Goal: Ask a question

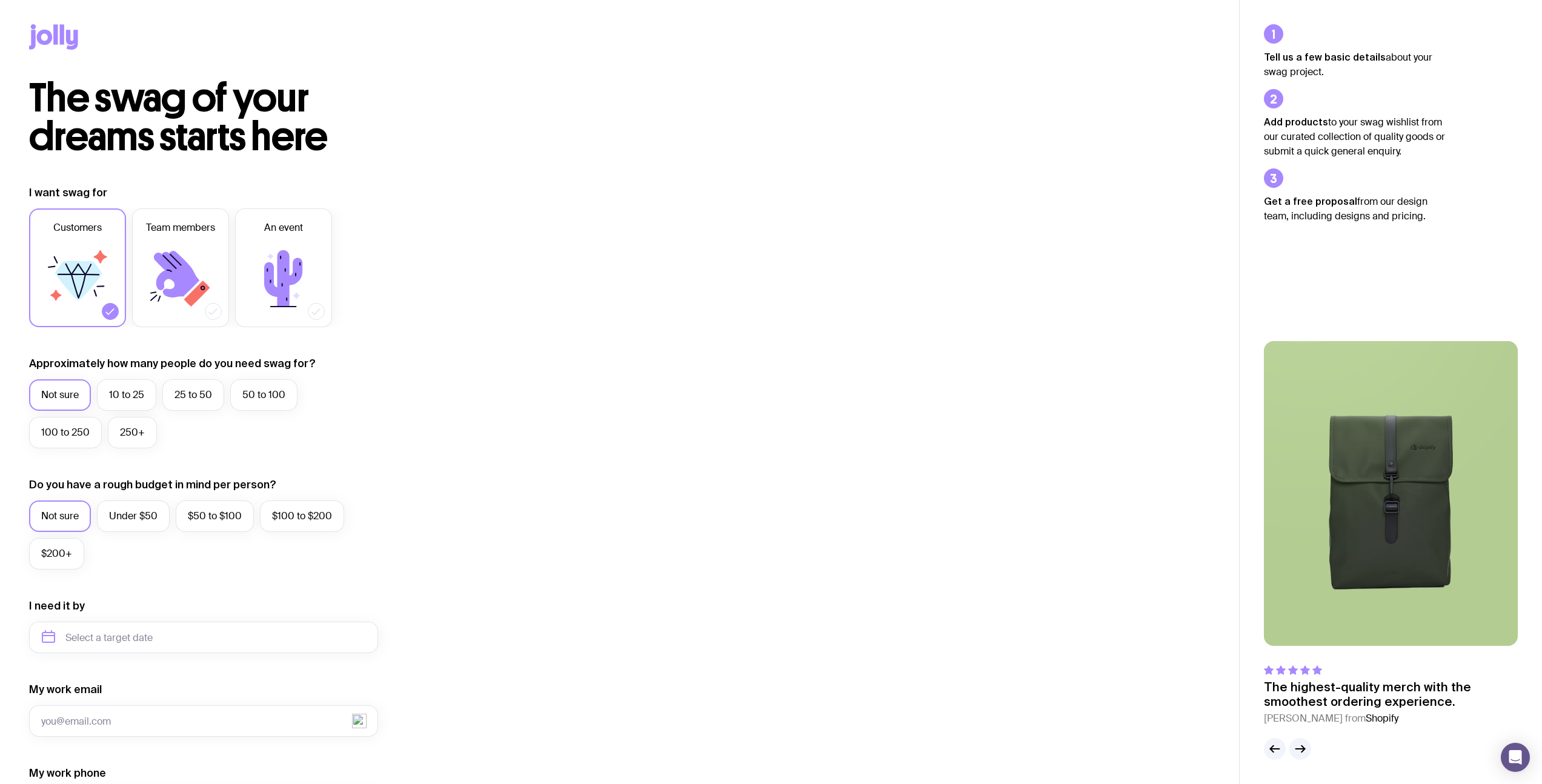
click at [73, 399] on label "Not sure" at bounding box center [60, 395] width 62 height 31
click at [0, 0] on input "Not sure" at bounding box center [0, 0] width 0 height 0
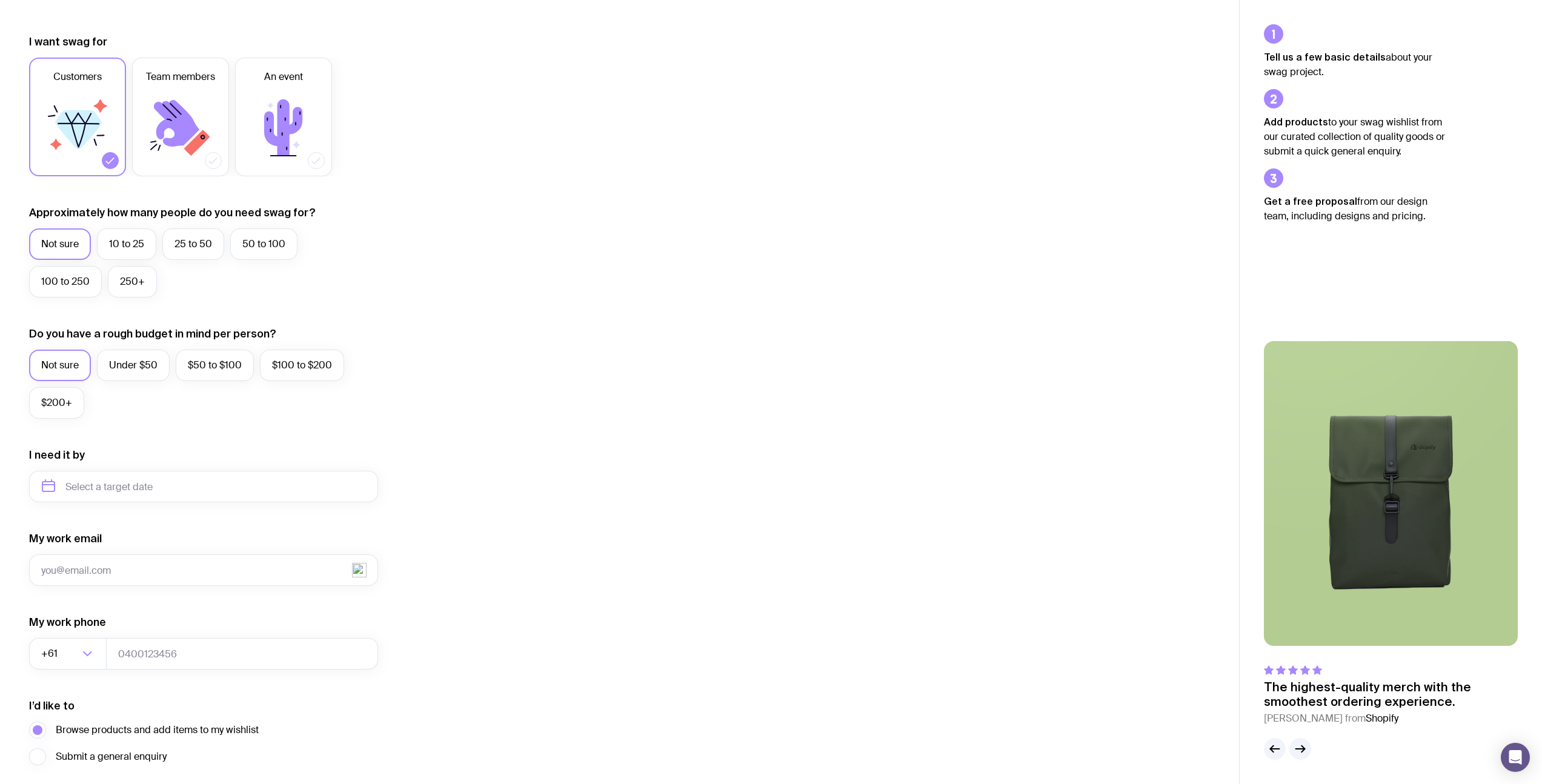
scroll to position [153, 0]
click at [222, 364] on label "$50 to $100" at bounding box center [214, 363] width 78 height 31
click at [0, 0] on input "$50 to $100" at bounding box center [0, 0] width 0 height 0
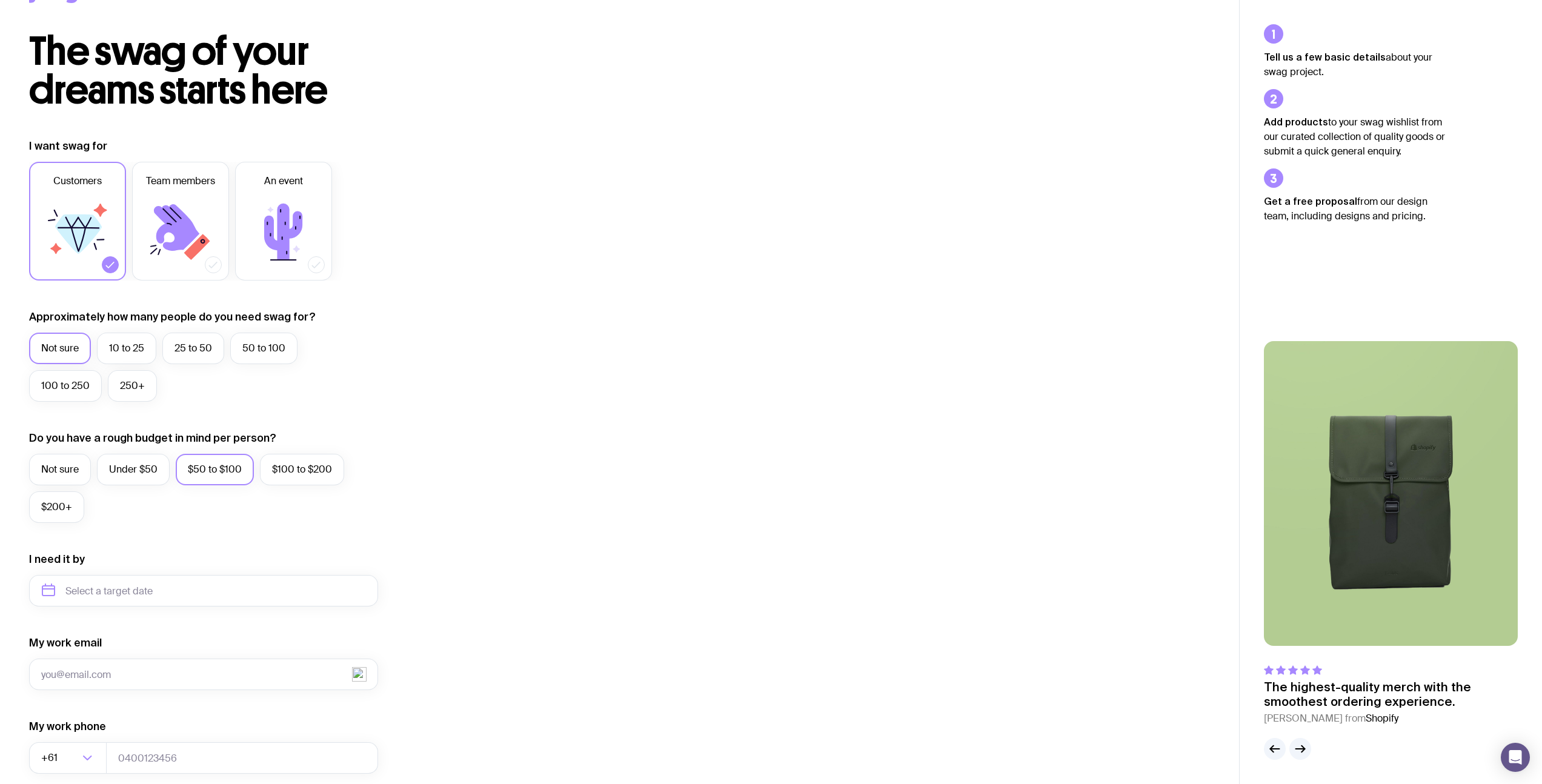
scroll to position [0, 0]
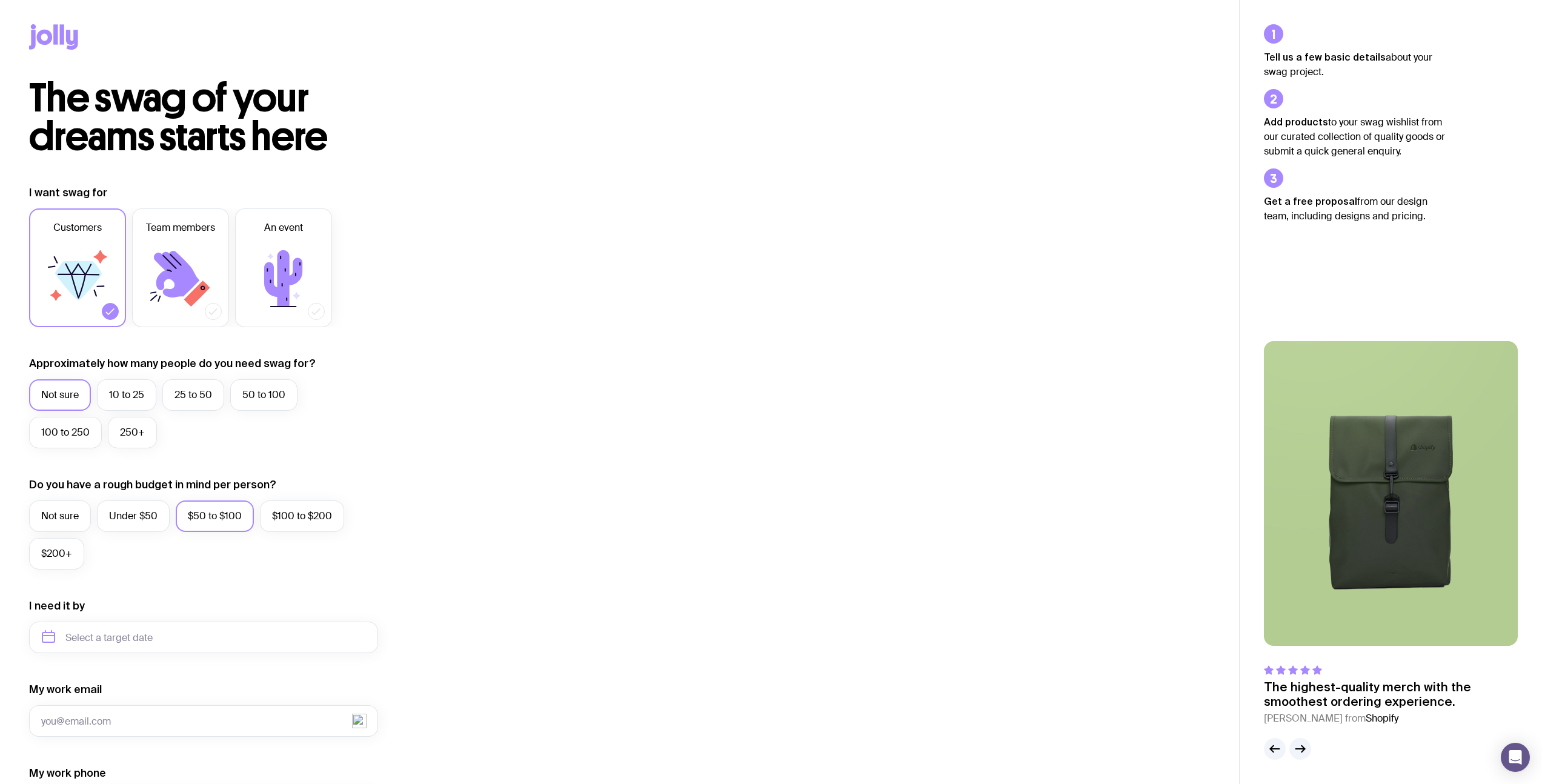
click at [56, 37] on icon at bounding box center [55, 34] width 4 height 20
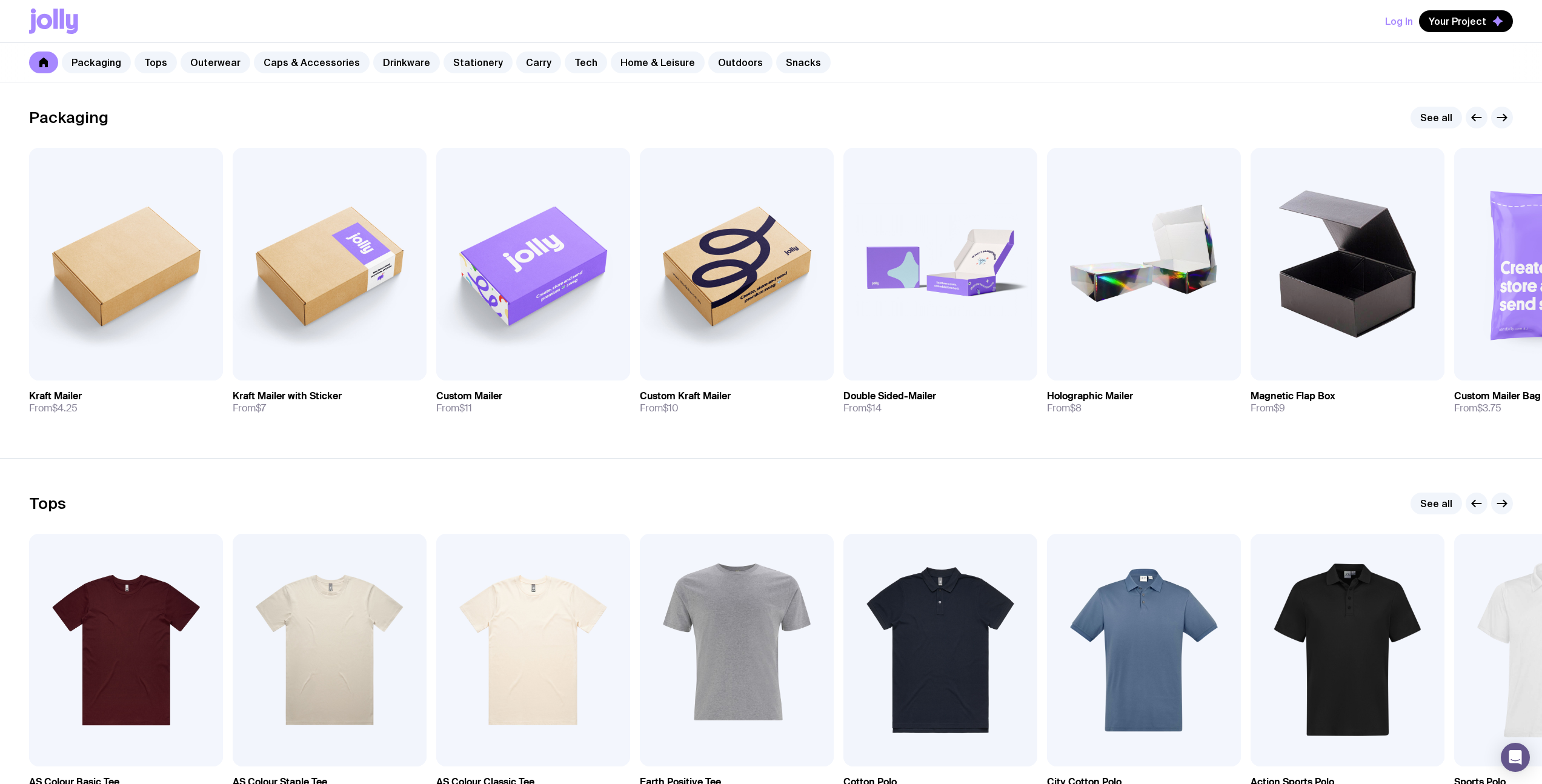
scroll to position [277, 0]
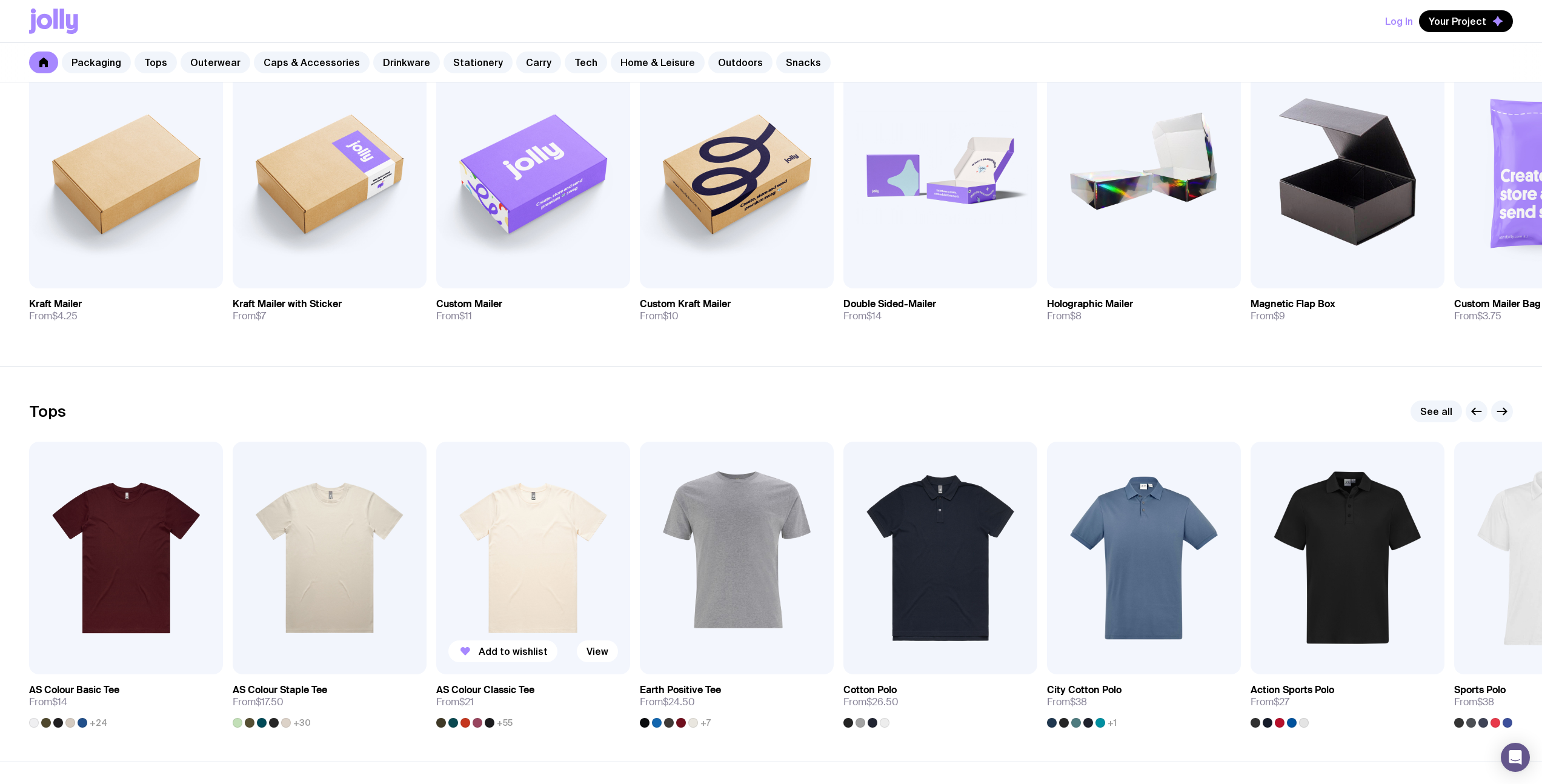
click at [486, 696] on link "AS Colour Classic Tee From $21 +55" at bounding box center [533, 701] width 194 height 53
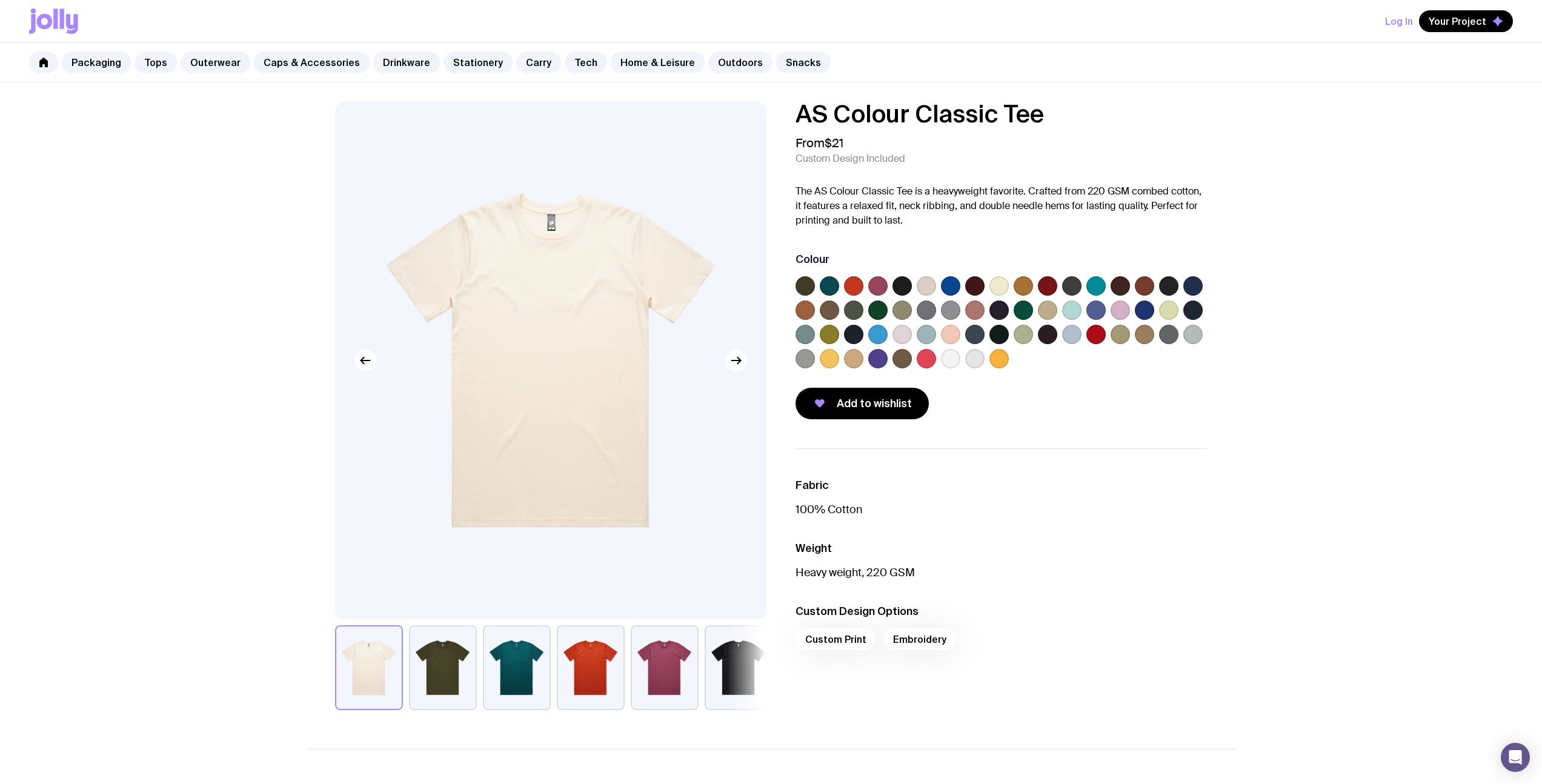
click at [873, 310] on label at bounding box center [878, 310] width 20 height 20
click at [0, 0] on input "radio" at bounding box center [0, 0] width 0 height 0
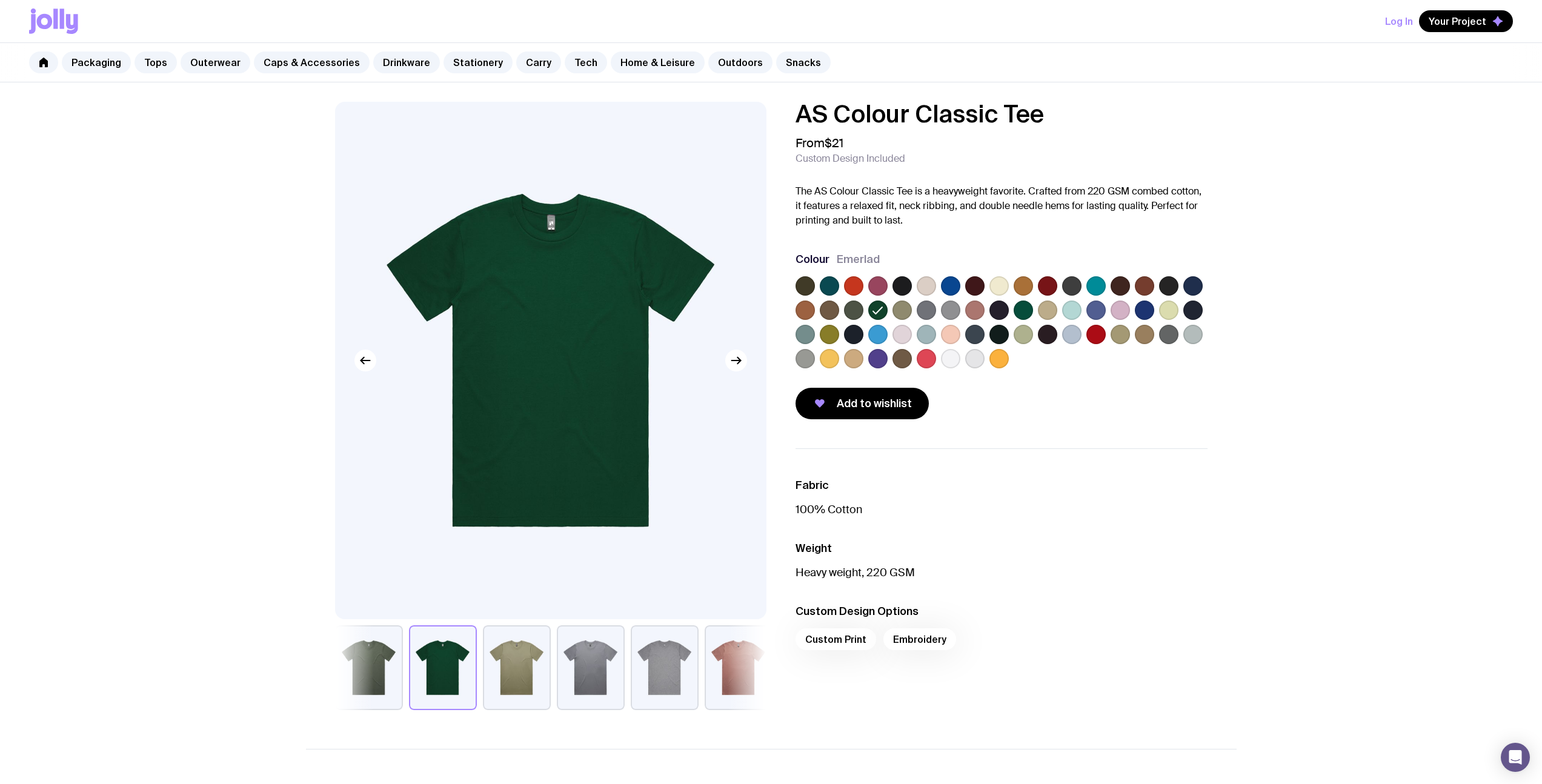
click at [959, 359] on label at bounding box center [951, 359] width 20 height 20
click at [0, 0] on input "radio" at bounding box center [0, 0] width 0 height 0
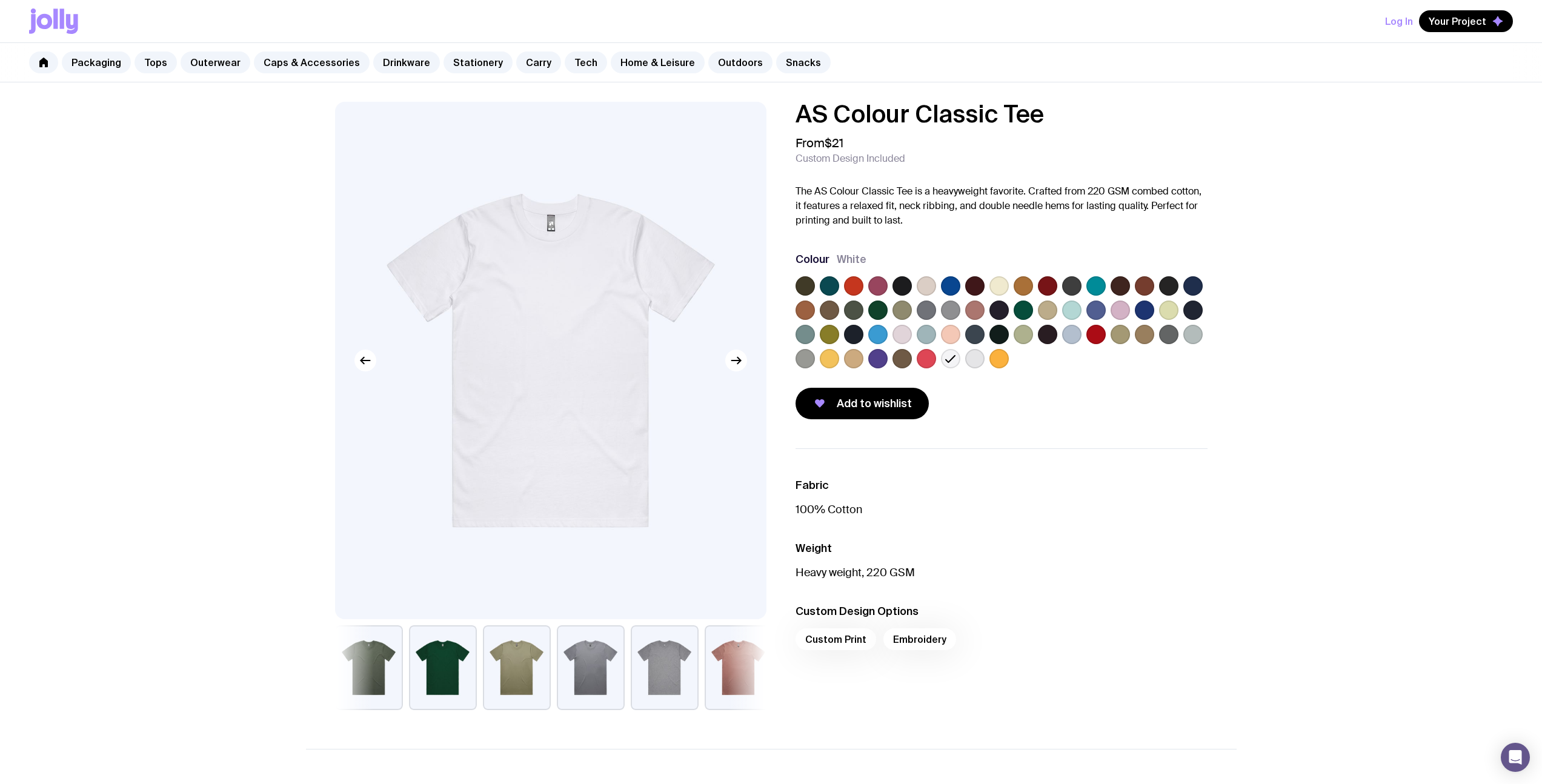
click at [983, 357] on label at bounding box center [975, 359] width 20 height 20
click at [0, 0] on input "radio" at bounding box center [0, 0] width 0 height 0
click at [1004, 359] on label at bounding box center [999, 359] width 20 height 20
click at [0, 0] on input "radio" at bounding box center [0, 0] width 0 height 0
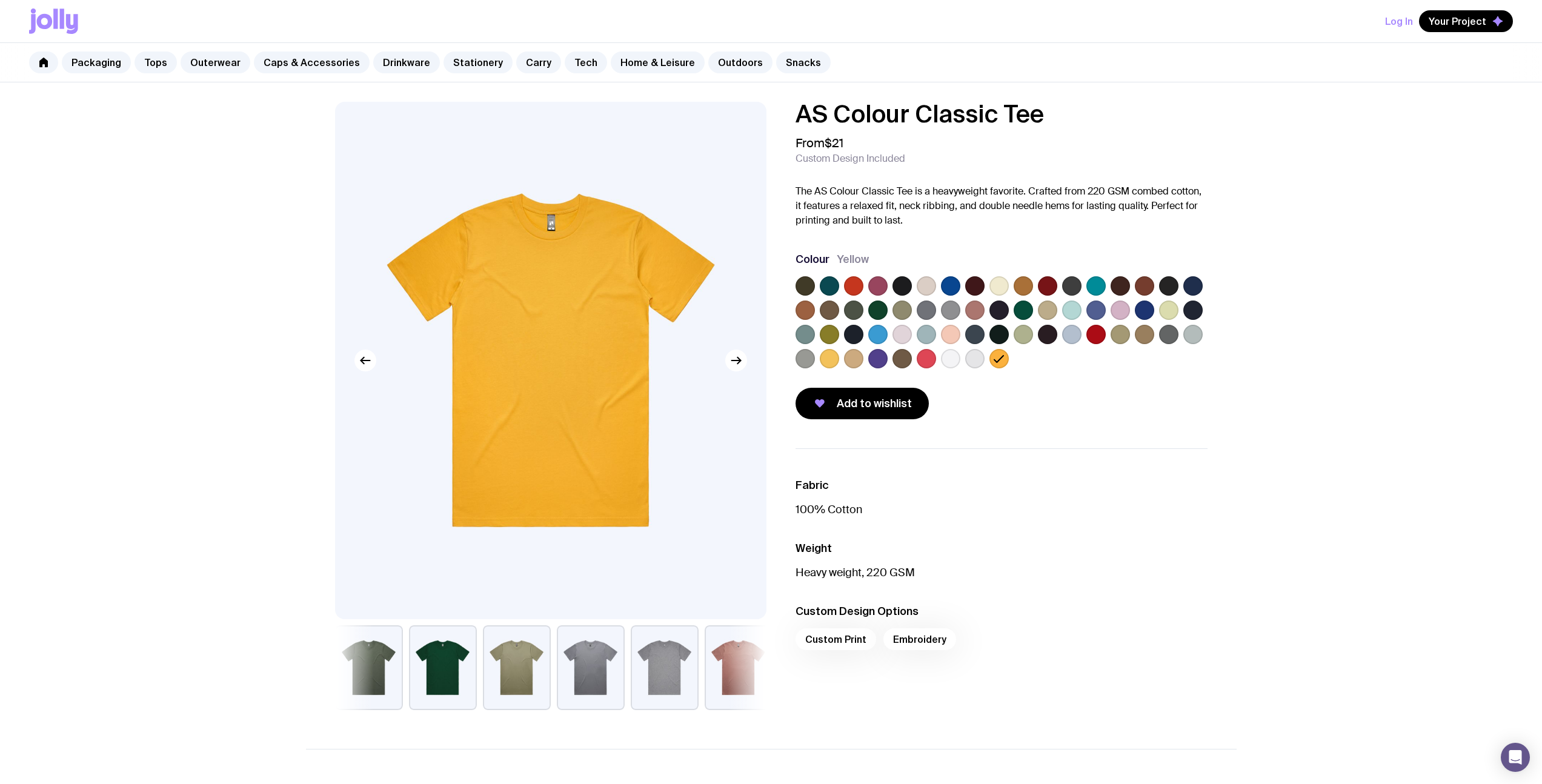
click at [850, 361] on label at bounding box center [854, 359] width 20 height 20
click at [0, 0] on input "radio" at bounding box center [0, 0] width 0 height 0
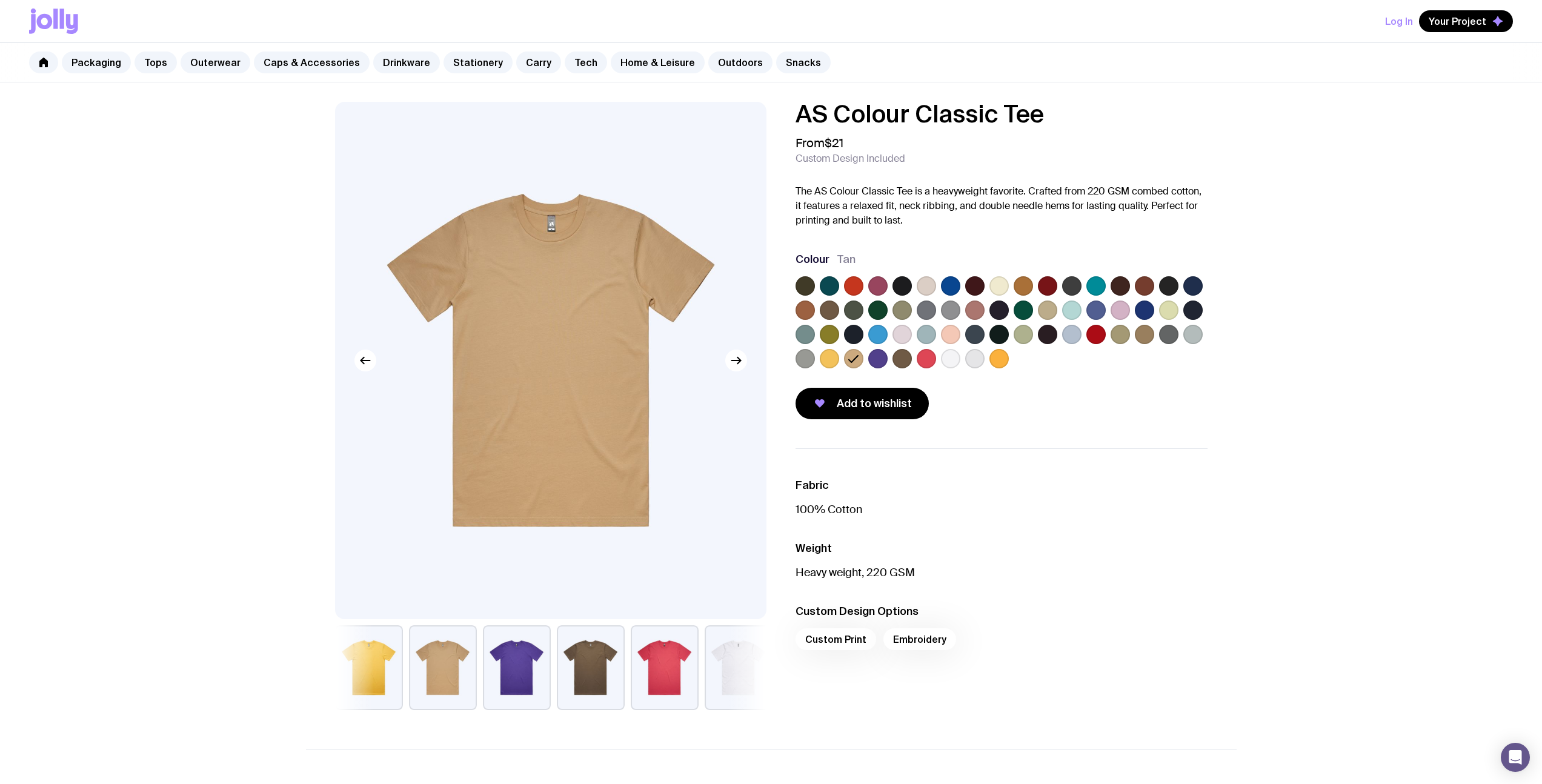
click at [996, 288] on label at bounding box center [999, 286] width 20 height 20
click at [0, 0] on input "radio" at bounding box center [0, 0] width 0 height 0
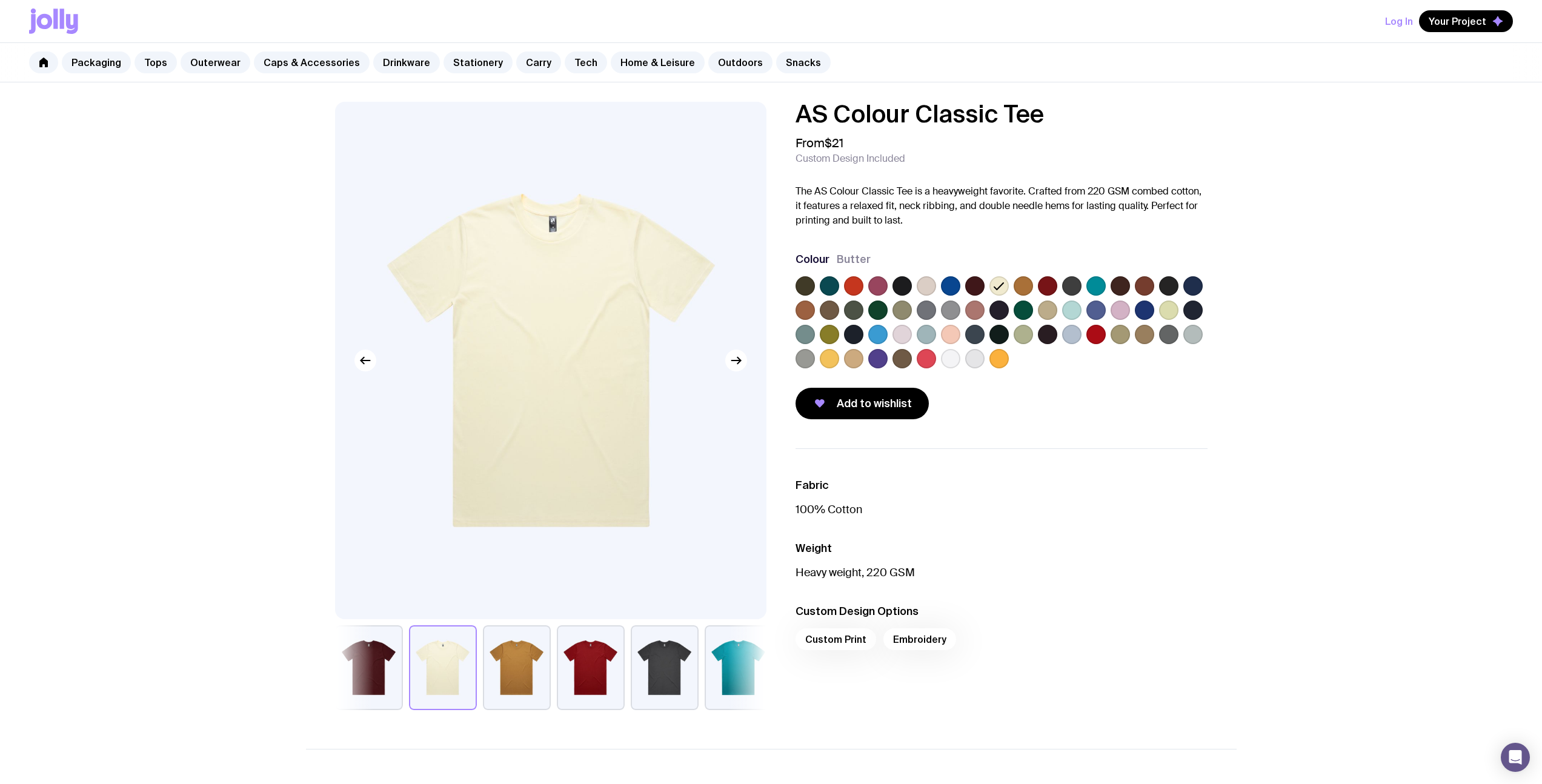
click at [806, 359] on label at bounding box center [805, 359] width 20 height 20
click at [0, 0] on input "radio" at bounding box center [0, 0] width 0 height 0
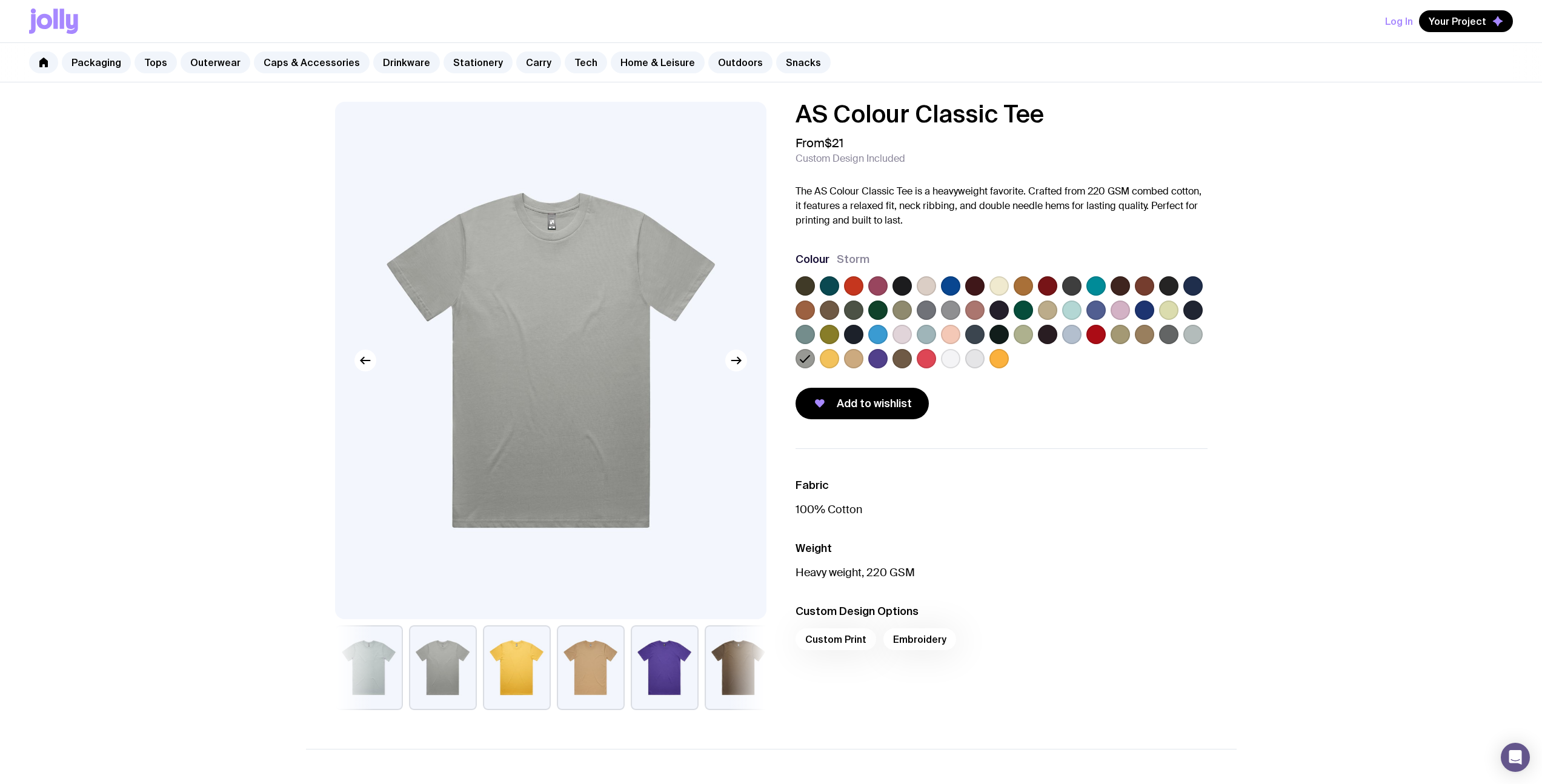
click at [1162, 317] on div at bounding box center [1169, 310] width 20 height 20
click at [1166, 313] on label at bounding box center [1169, 310] width 20 height 20
click at [0, 0] on input "radio" at bounding box center [0, 0] width 0 height 0
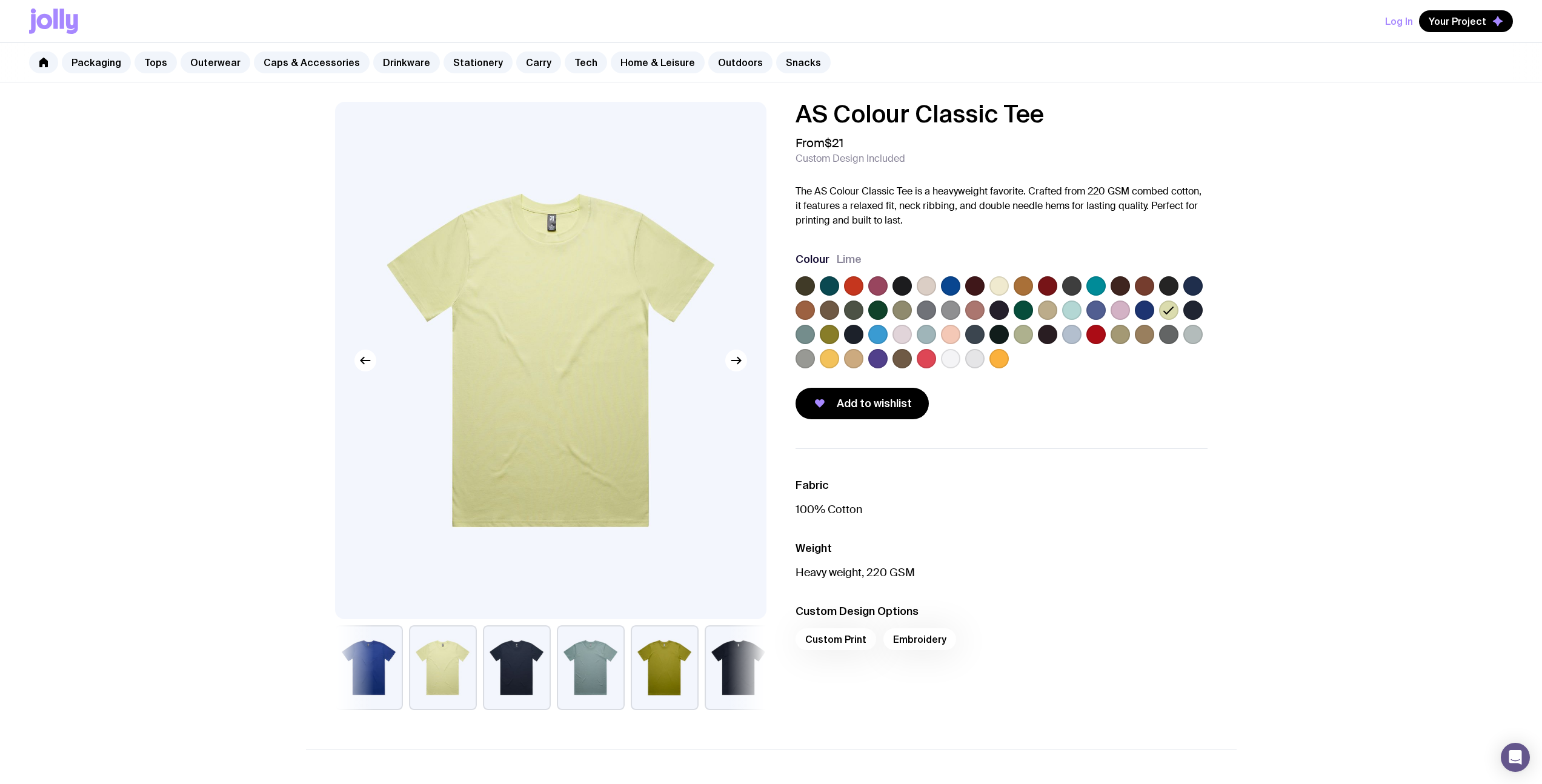
click at [1195, 338] on label at bounding box center [1193, 334] width 20 height 20
click at [0, 0] on input "radio" at bounding box center [0, 0] width 0 height 0
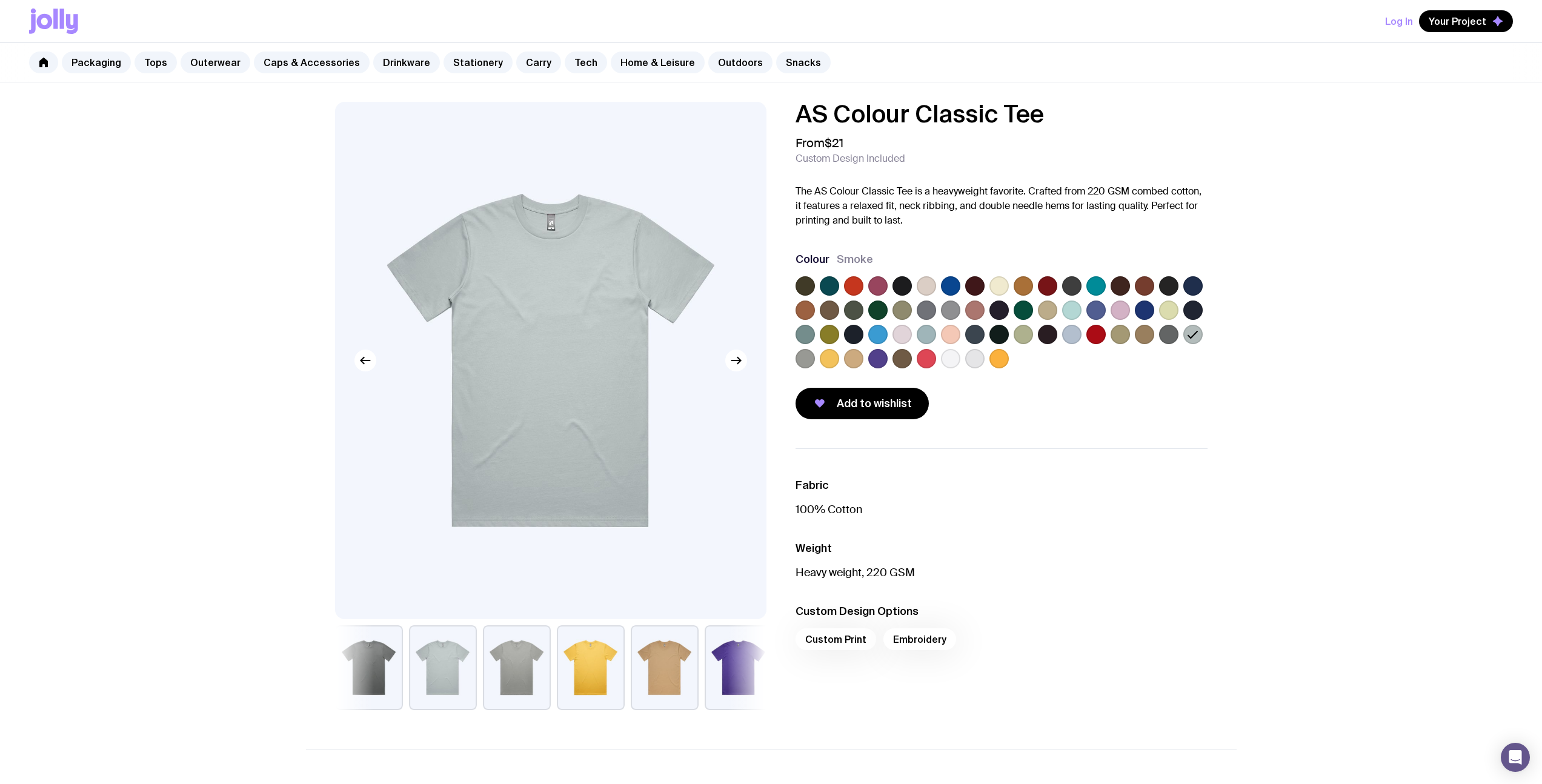
click at [1000, 360] on label at bounding box center [999, 359] width 20 height 20
click at [0, 0] on input "radio" at bounding box center [0, 0] width 0 height 0
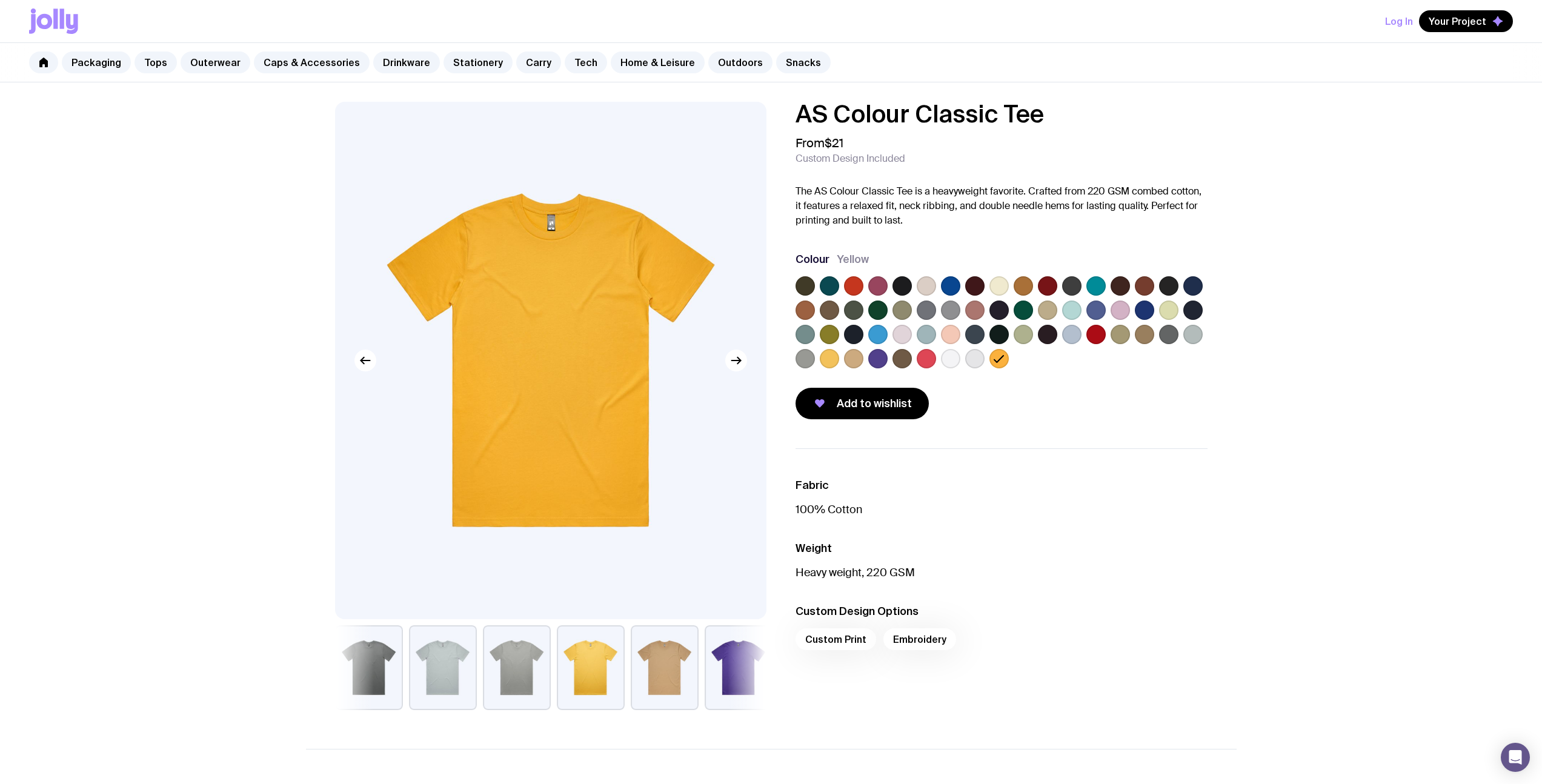
click at [980, 360] on label at bounding box center [975, 359] width 20 height 20
click at [0, 0] on input "radio" at bounding box center [0, 0] width 0 height 0
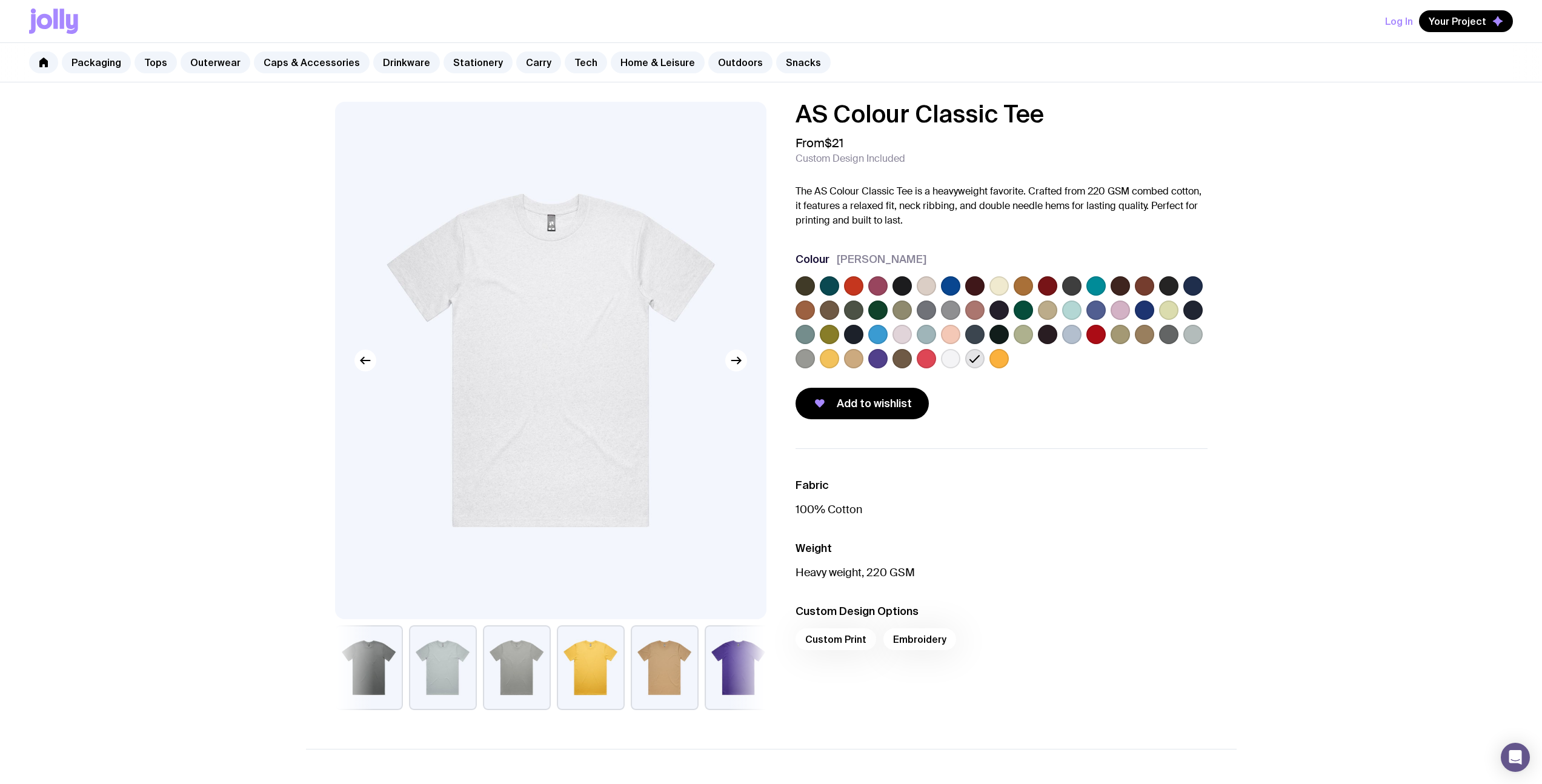
click at [953, 362] on label at bounding box center [951, 359] width 20 height 20
click at [0, 0] on input "radio" at bounding box center [0, 0] width 0 height 0
click at [985, 355] on div at bounding box center [1001, 324] width 412 height 97
click at [984, 357] on div at bounding box center [1001, 324] width 412 height 97
click at [981, 357] on label at bounding box center [975, 359] width 20 height 20
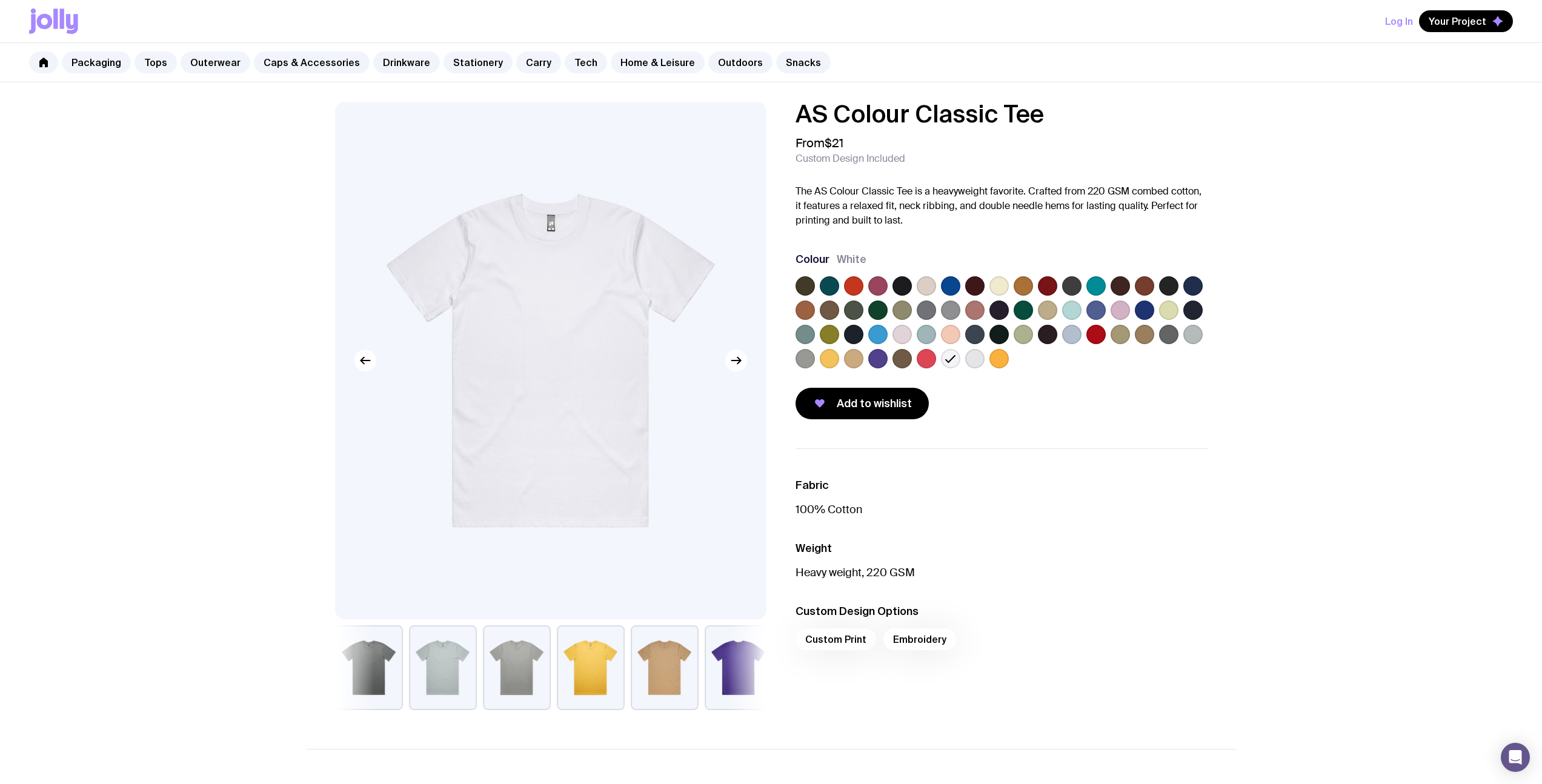
click at [0, 0] on input "radio" at bounding box center [0, 0] width 0 height 0
click at [920, 287] on label at bounding box center [926, 286] width 20 height 20
click at [0, 0] on input "radio" at bounding box center [0, 0] width 0 height 0
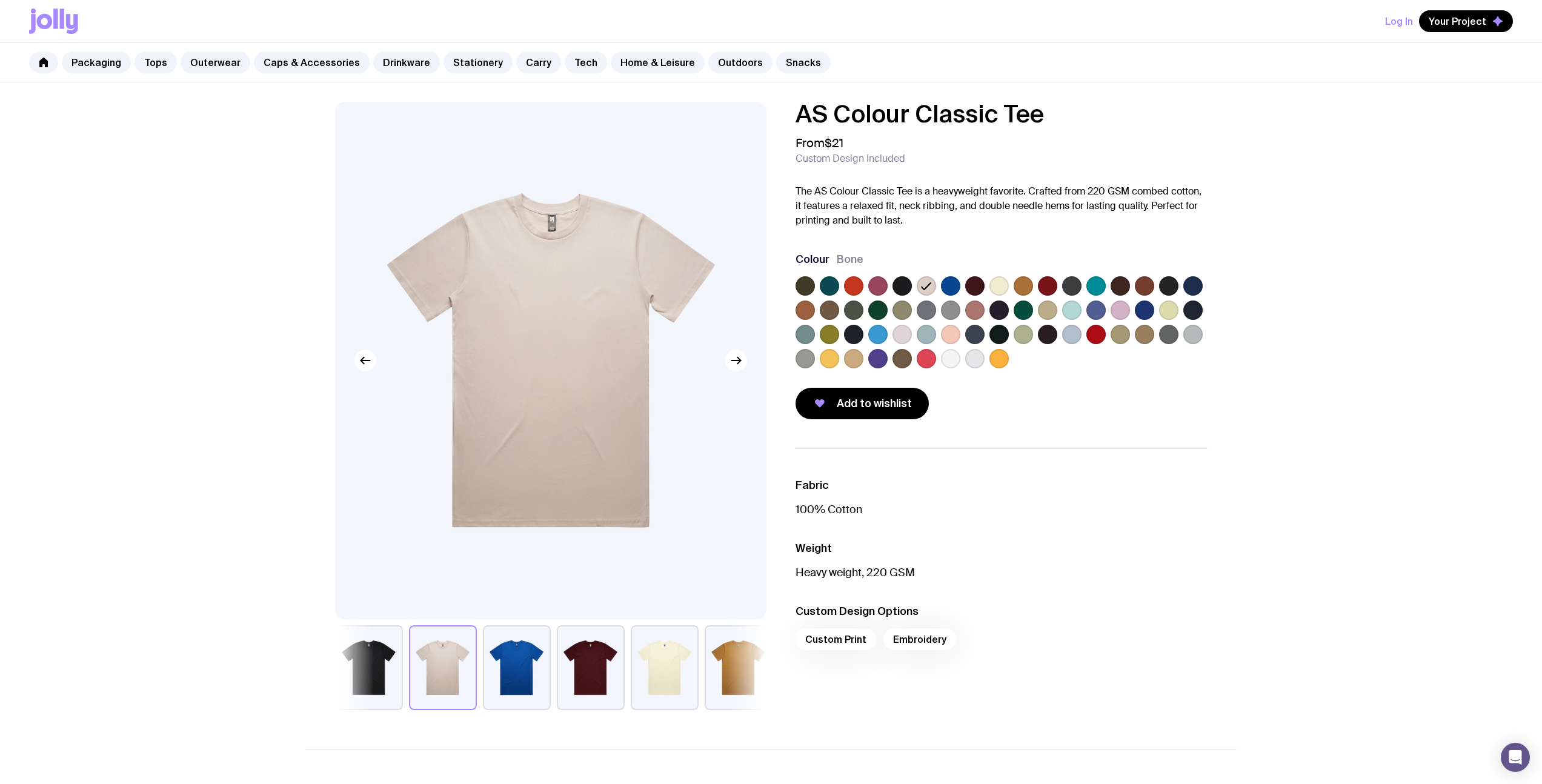
click at [1000, 284] on label at bounding box center [999, 286] width 20 height 20
click at [0, 0] on input "radio" at bounding box center [0, 0] width 0 height 0
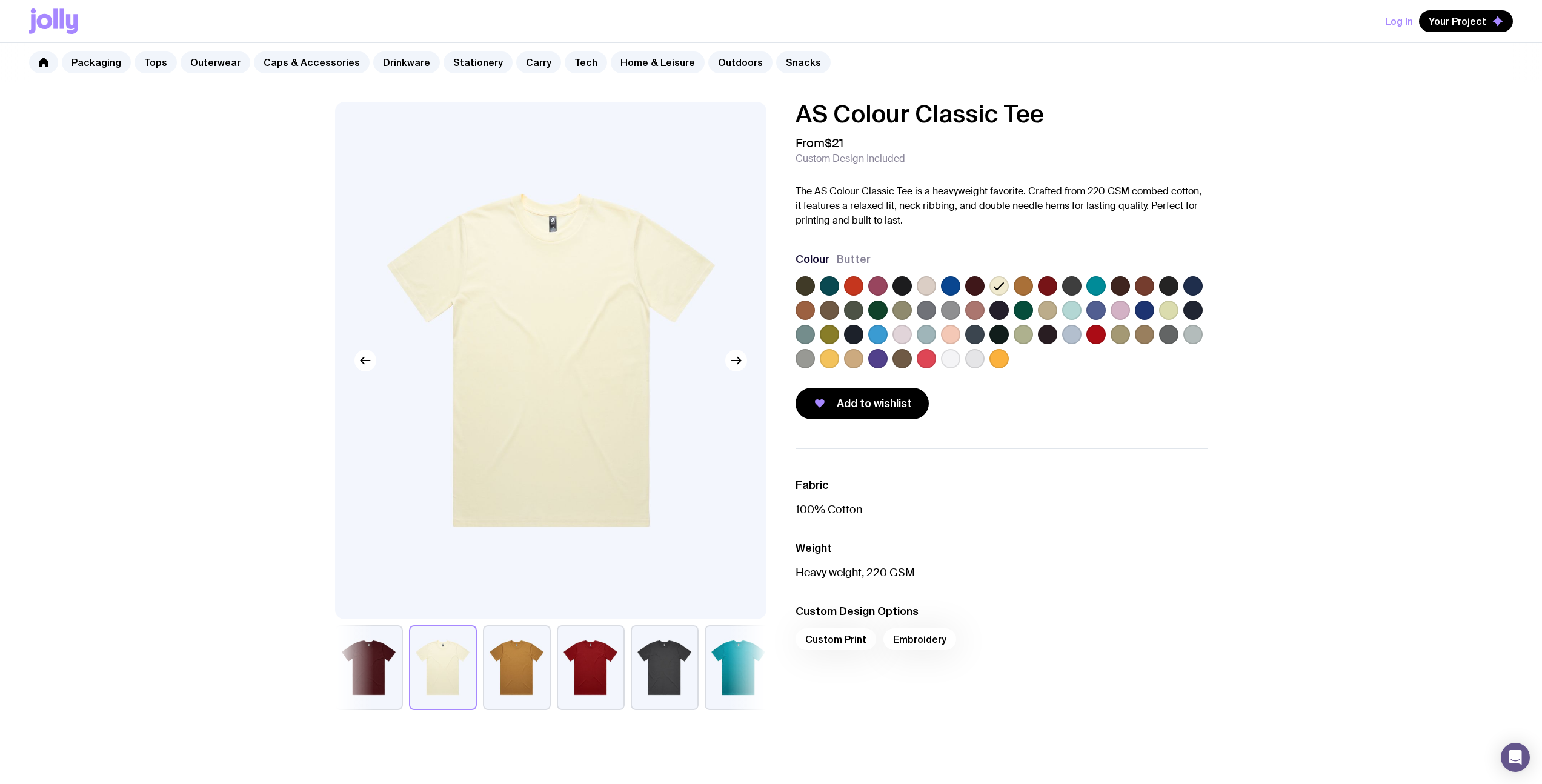
click at [802, 283] on label at bounding box center [805, 286] width 20 height 20
click at [0, 0] on input "radio" at bounding box center [0, 0] width 0 height 0
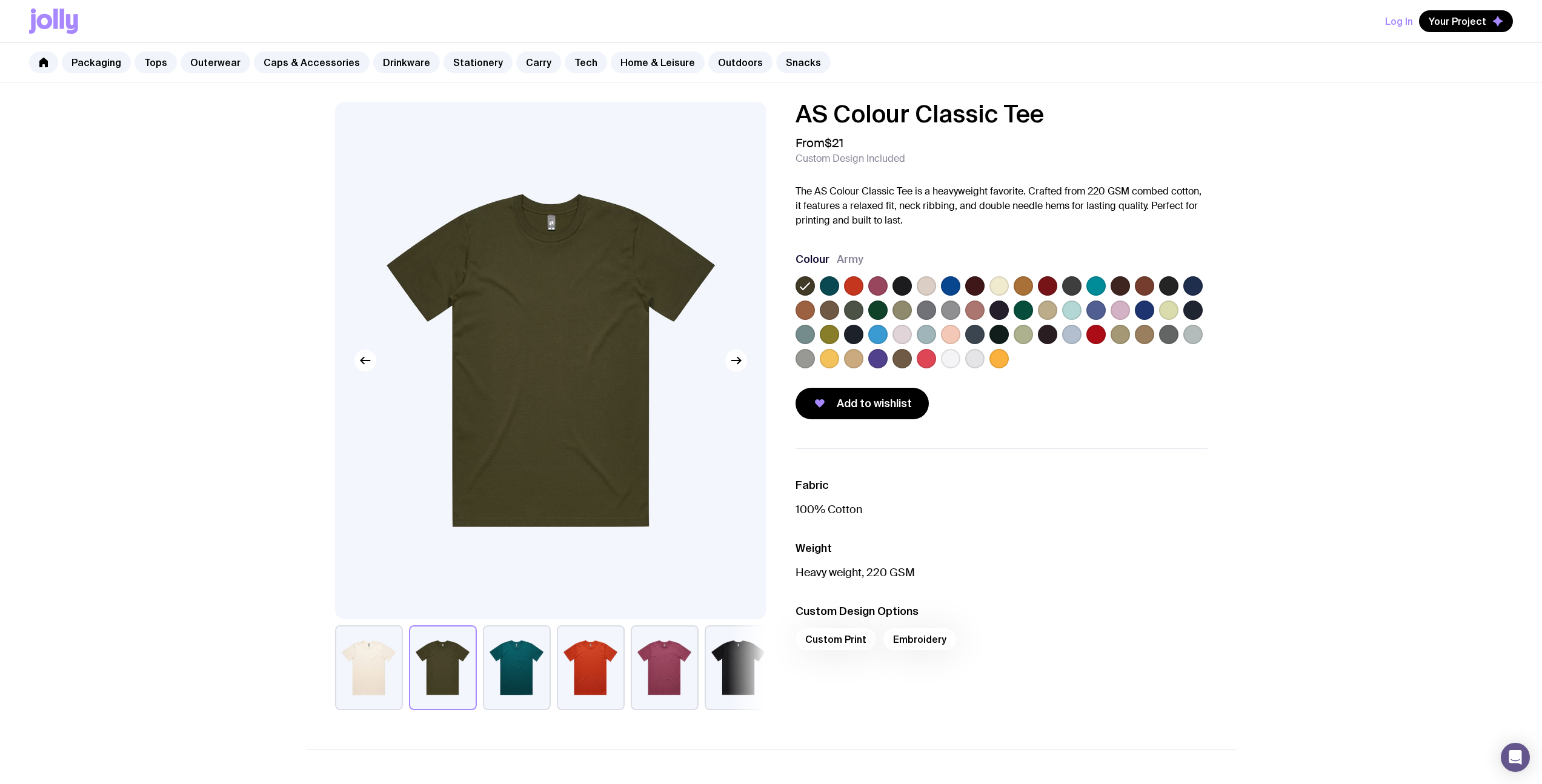
click at [858, 332] on label at bounding box center [854, 334] width 20 height 20
click at [0, 0] on input "radio" at bounding box center [0, 0] width 0 height 0
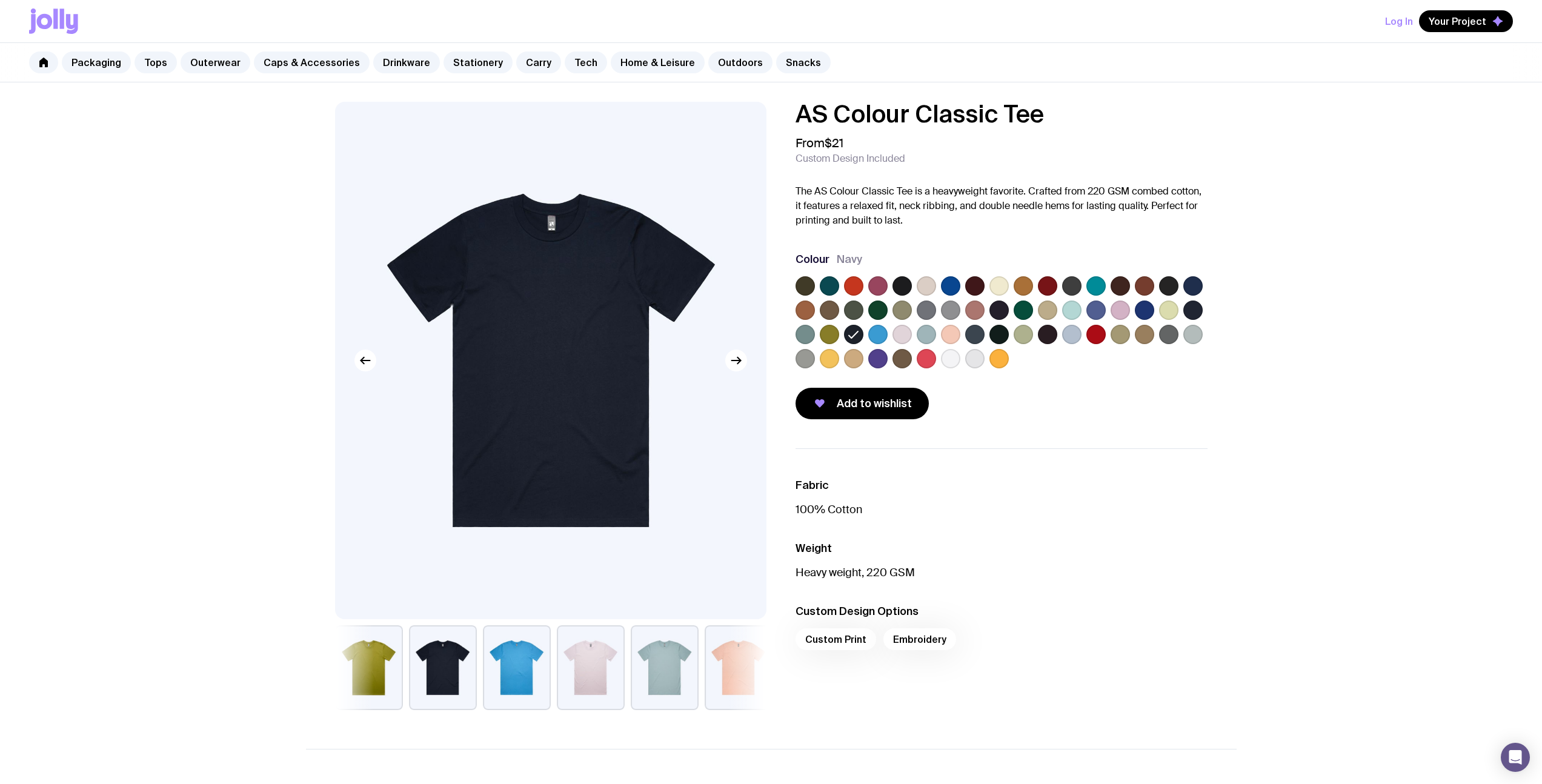
click at [1006, 333] on label at bounding box center [999, 334] width 20 height 20
click at [0, 0] on input "radio" at bounding box center [0, 0] width 0 height 0
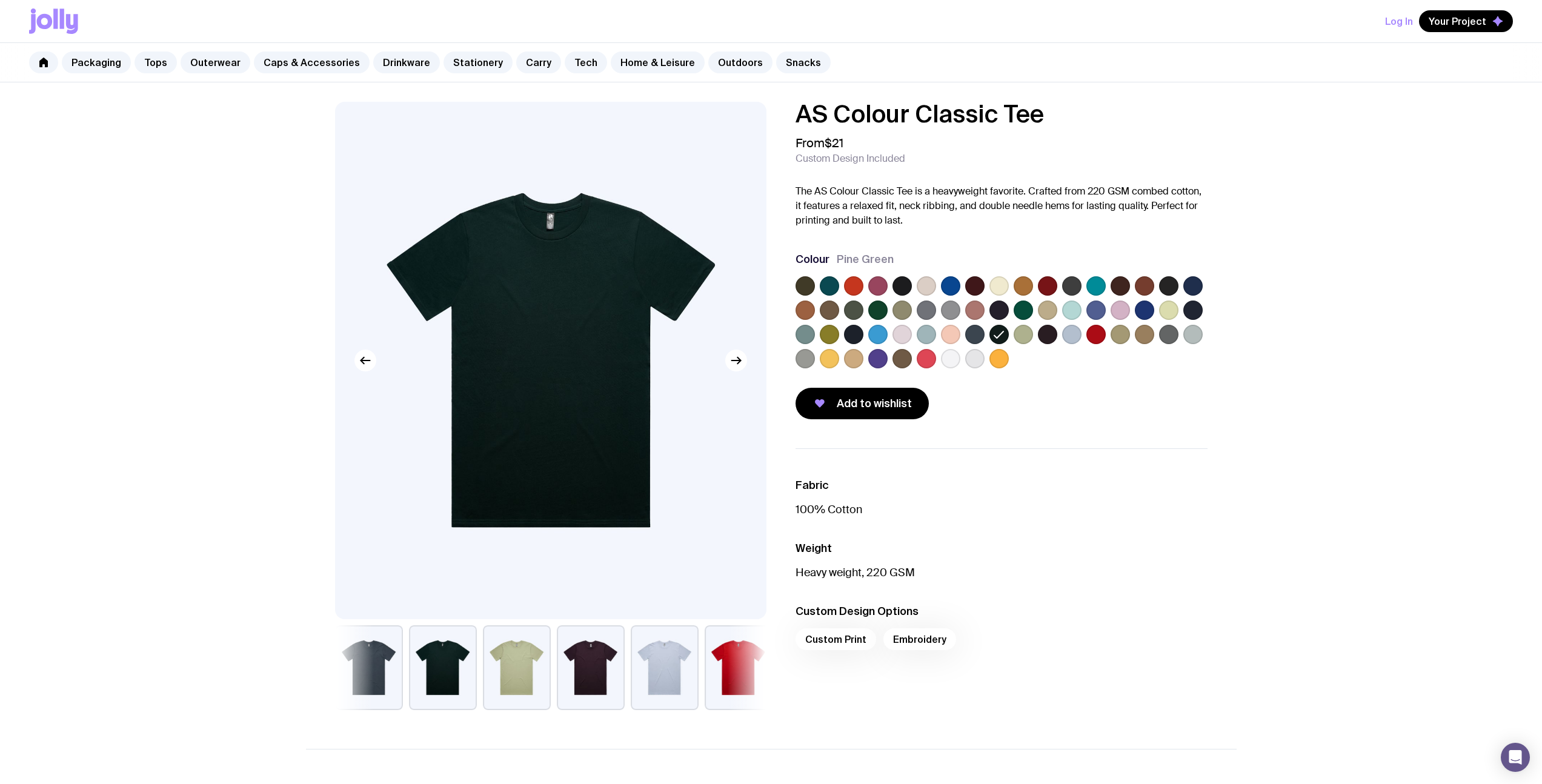
click at [997, 309] on label at bounding box center [999, 310] width 20 height 20
click at [0, 0] on input "radio" at bounding box center [0, 0] width 0 height 0
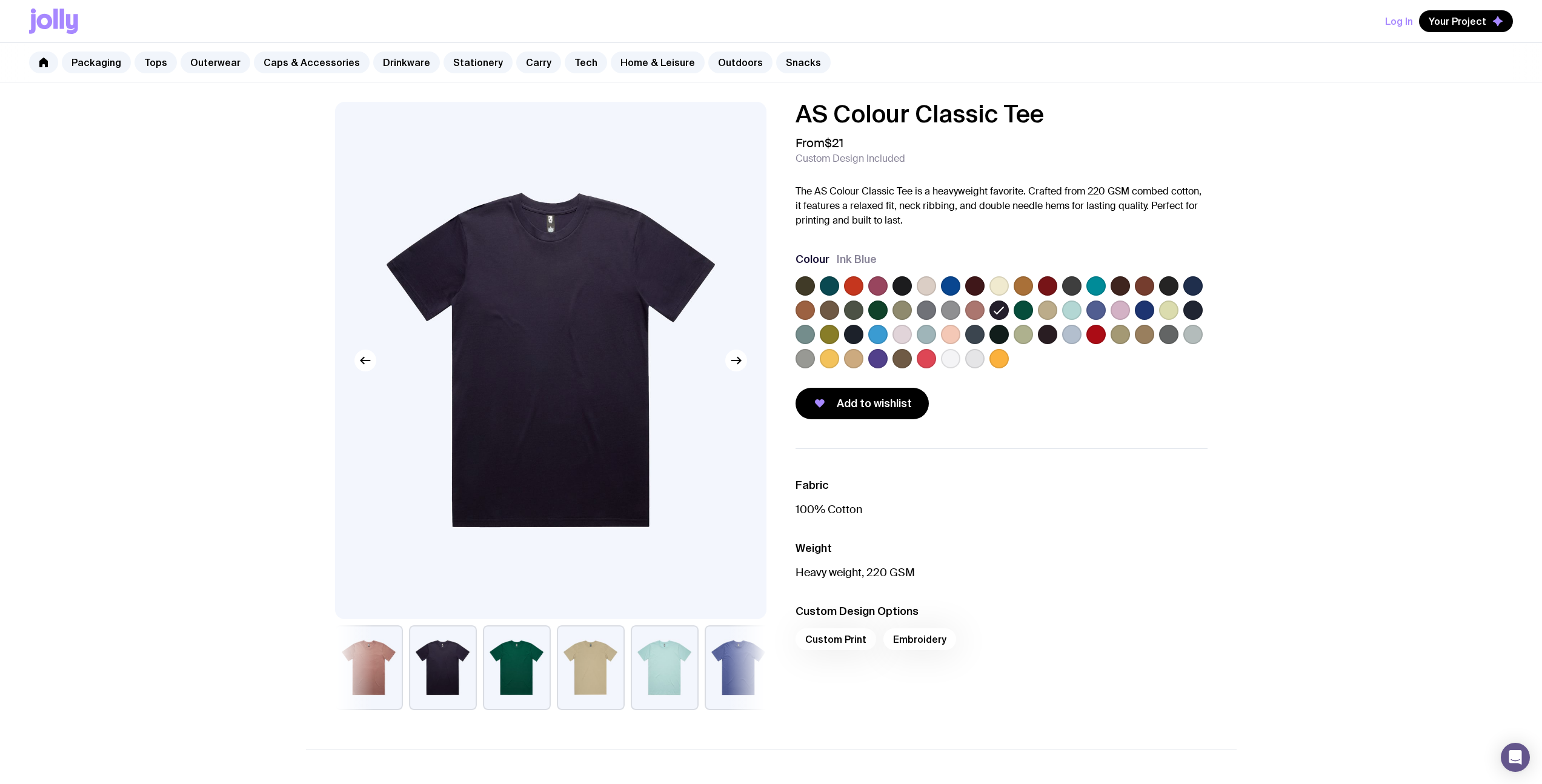
click at [979, 285] on label at bounding box center [975, 286] width 20 height 20
click at [0, 0] on input "radio" at bounding box center [0, 0] width 0 height 0
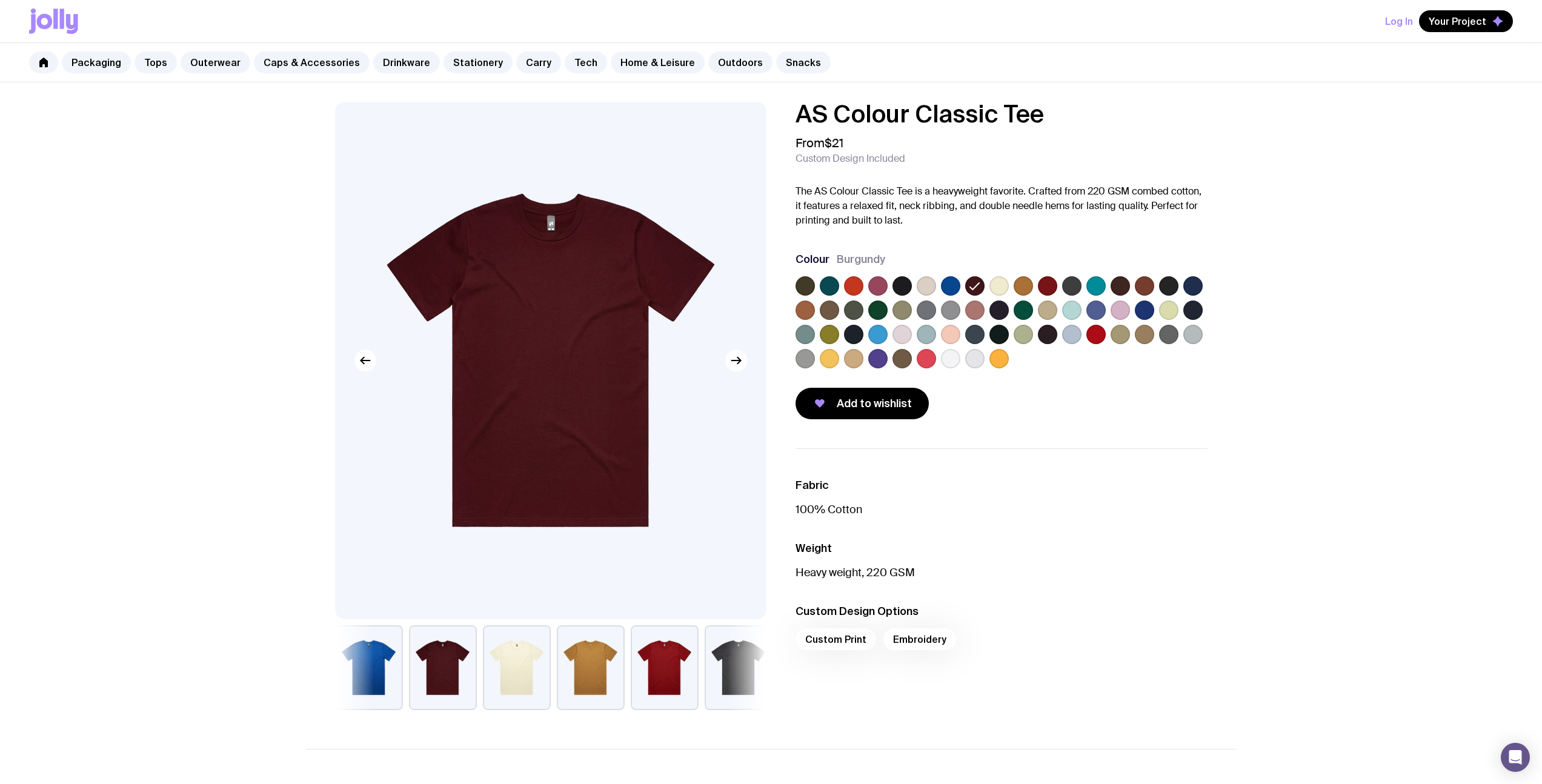
click at [1167, 280] on label at bounding box center [1169, 286] width 20 height 20
click at [0, 0] on input "radio" at bounding box center [0, 0] width 0 height 0
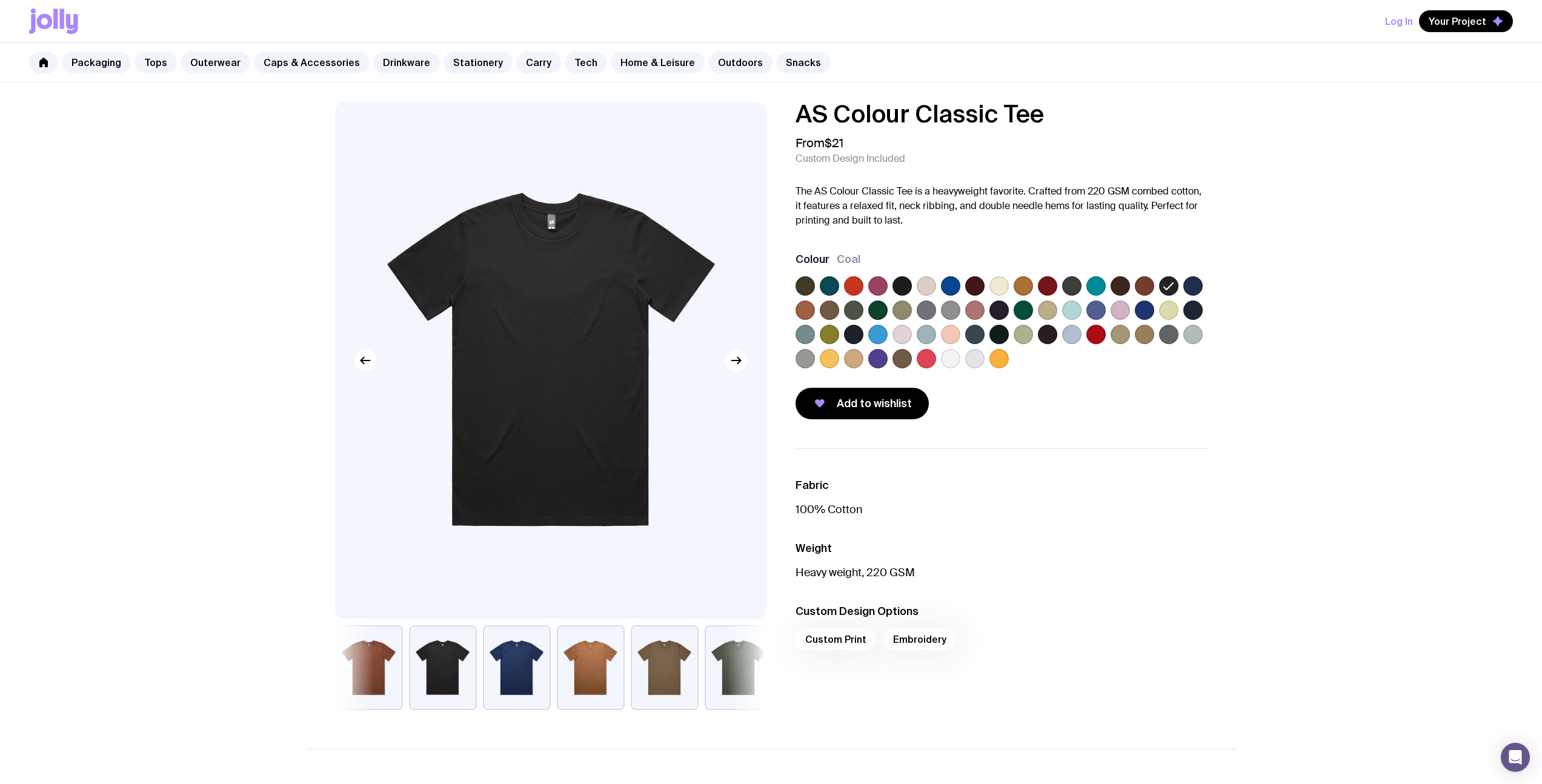
click at [1204, 313] on div at bounding box center [1001, 324] width 412 height 97
click at [1193, 303] on label at bounding box center [1193, 310] width 20 height 20
click at [0, 0] on input "radio" at bounding box center [0, 0] width 0 height 0
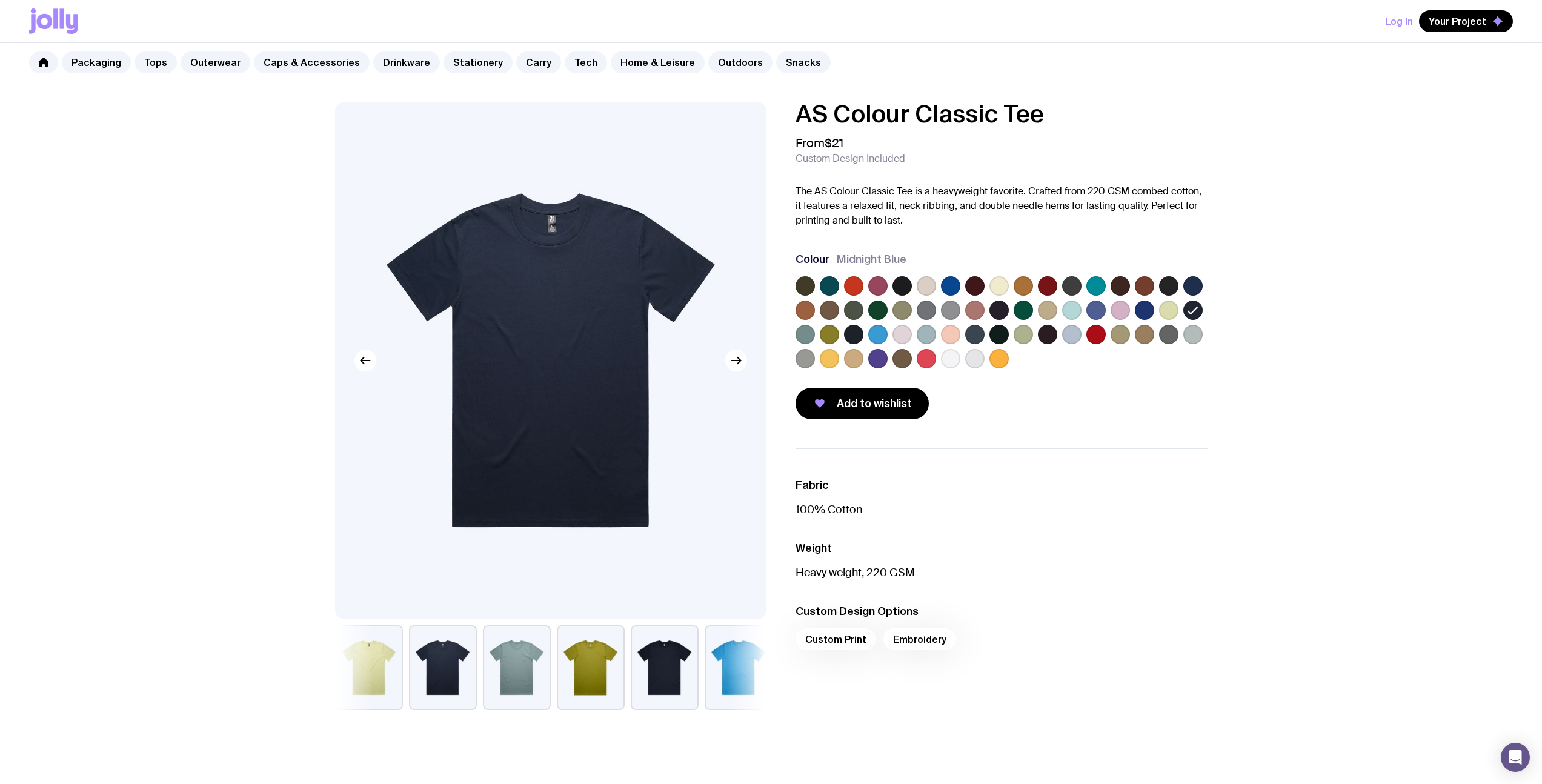
click at [850, 334] on label at bounding box center [854, 334] width 20 height 20
click at [0, 0] on input "radio" at bounding box center [0, 0] width 0 height 0
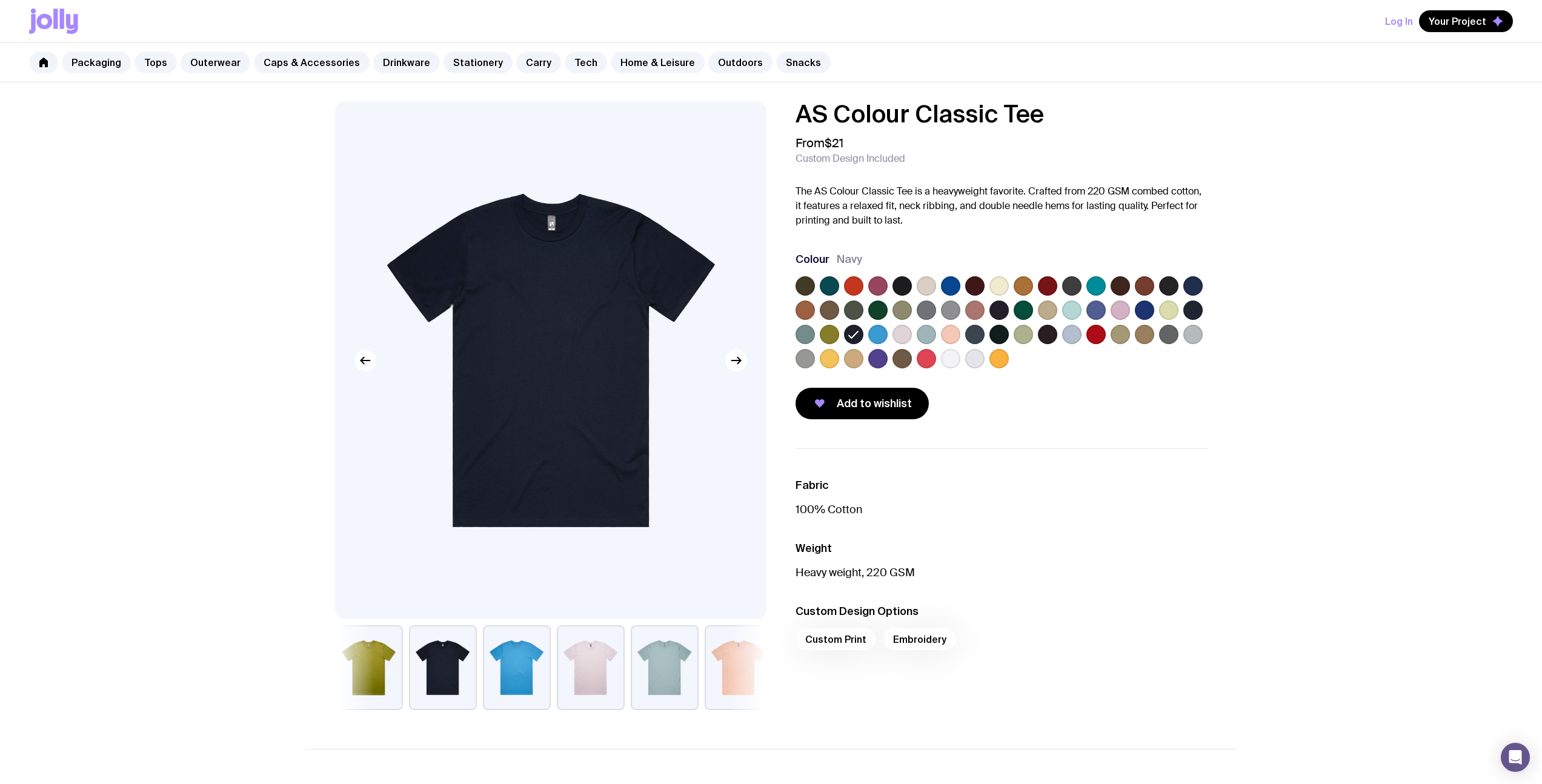
click at [286, 305] on div "AS Colour Classic Tee From $21 Custom Design Included The AS Colour Classic Tee…" at bounding box center [771, 628] width 1542 height 1091
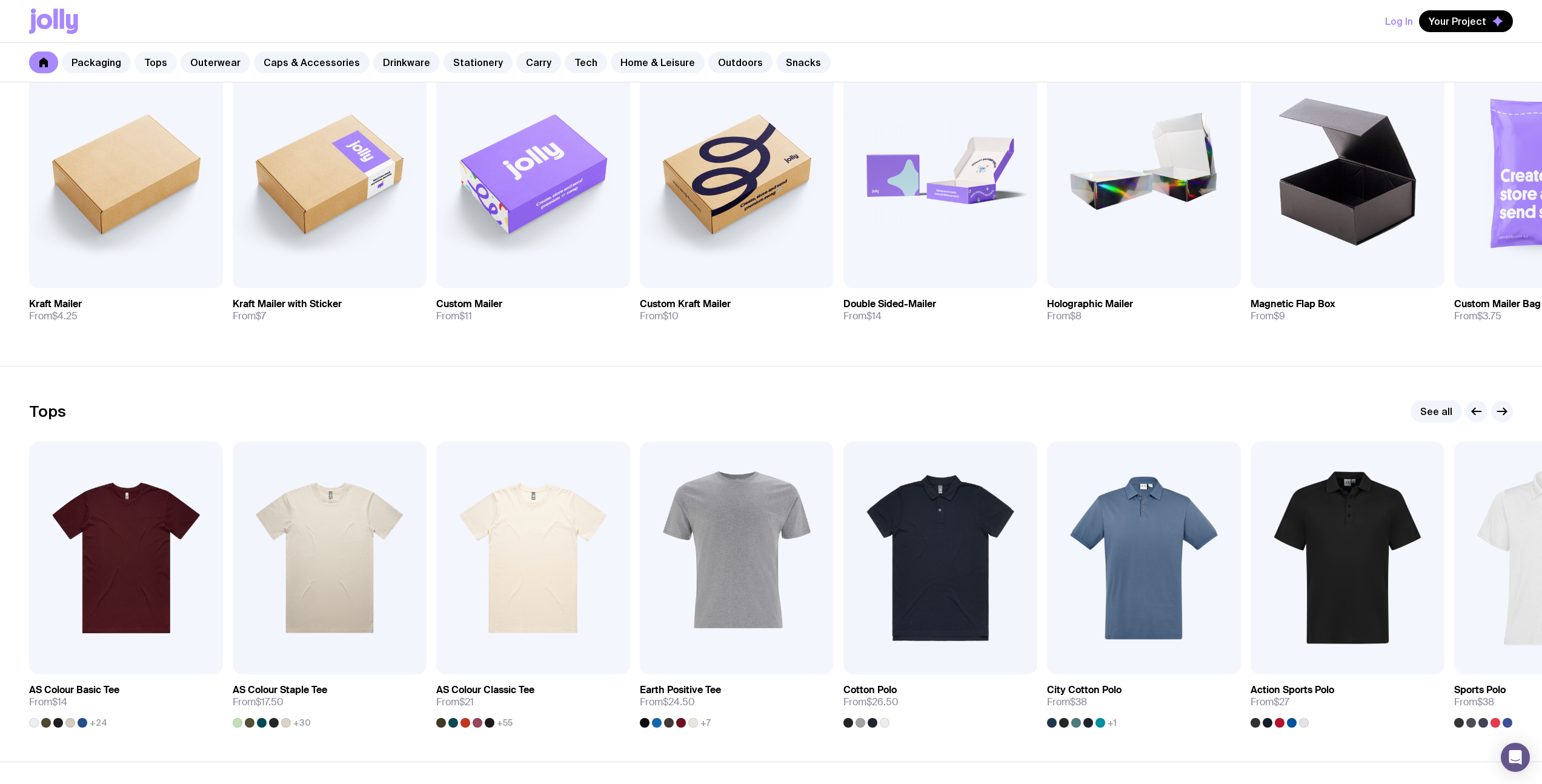
click at [155, 61] on link "Tops" at bounding box center [155, 62] width 43 height 22
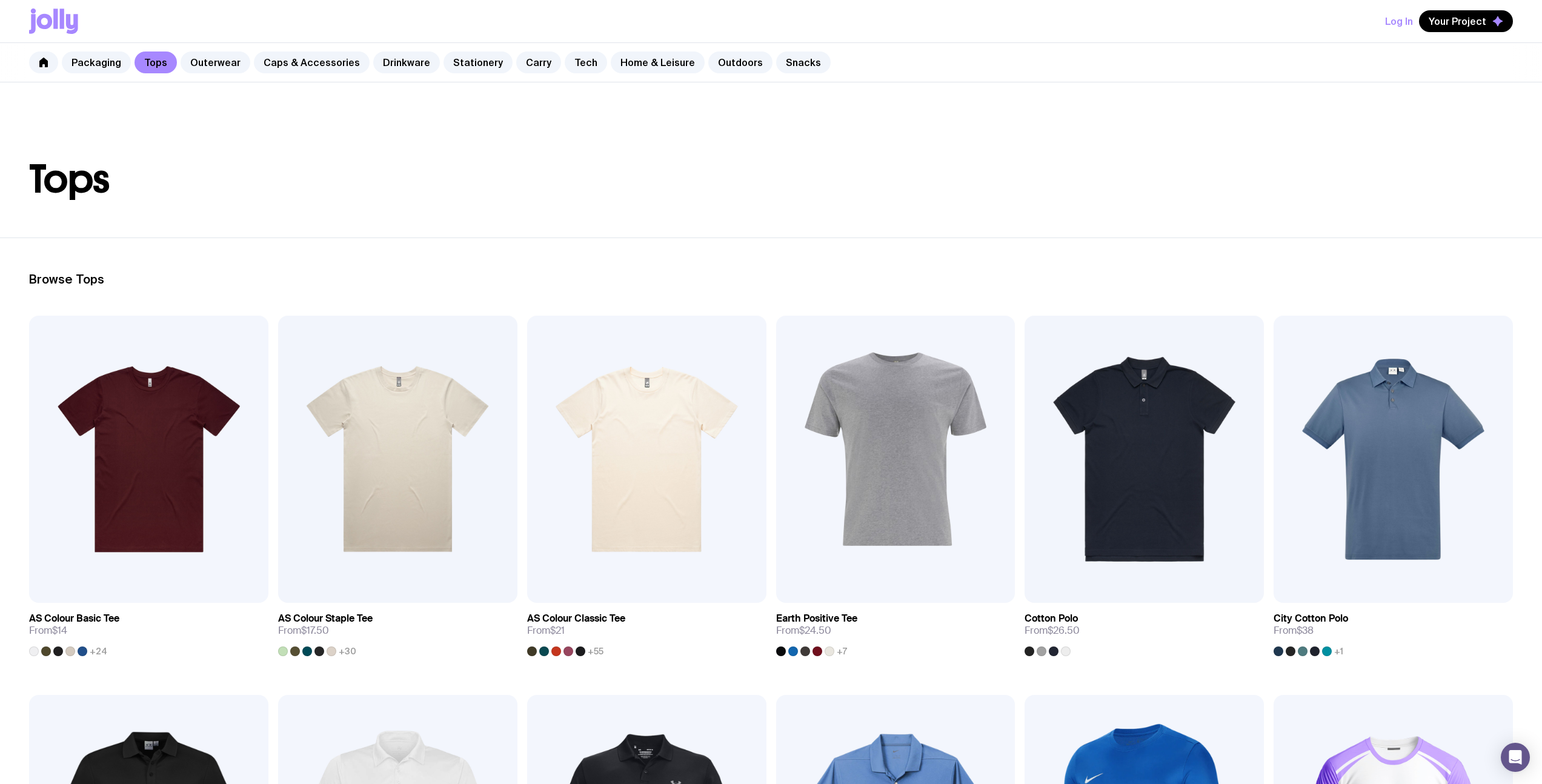
click at [518, 211] on header "Tops" at bounding box center [771, 160] width 1542 height 155
click at [205, 62] on link "Outerwear" at bounding box center [215, 62] width 69 height 22
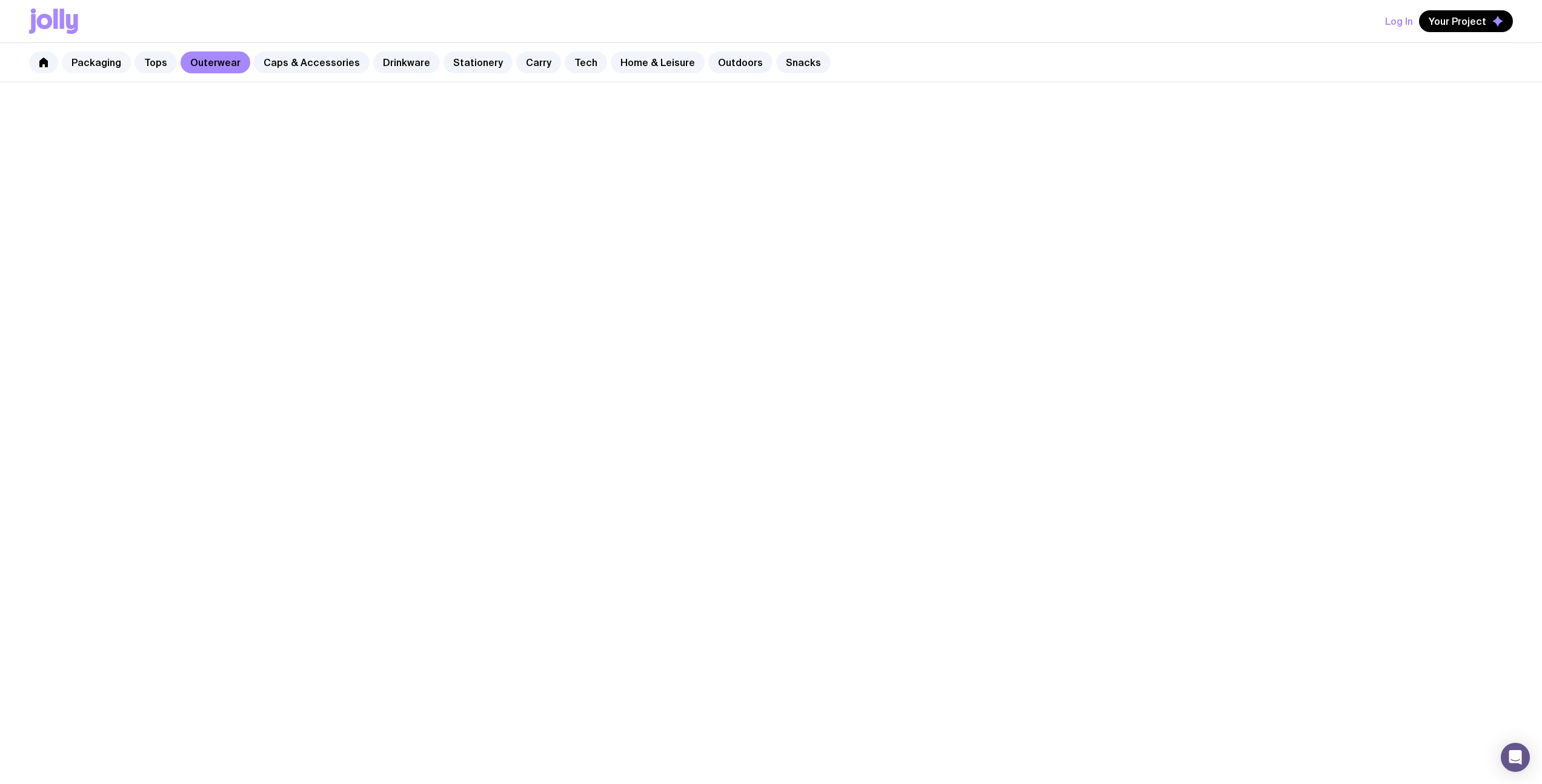
click at [89, 61] on link "Packaging" at bounding box center [96, 62] width 69 height 22
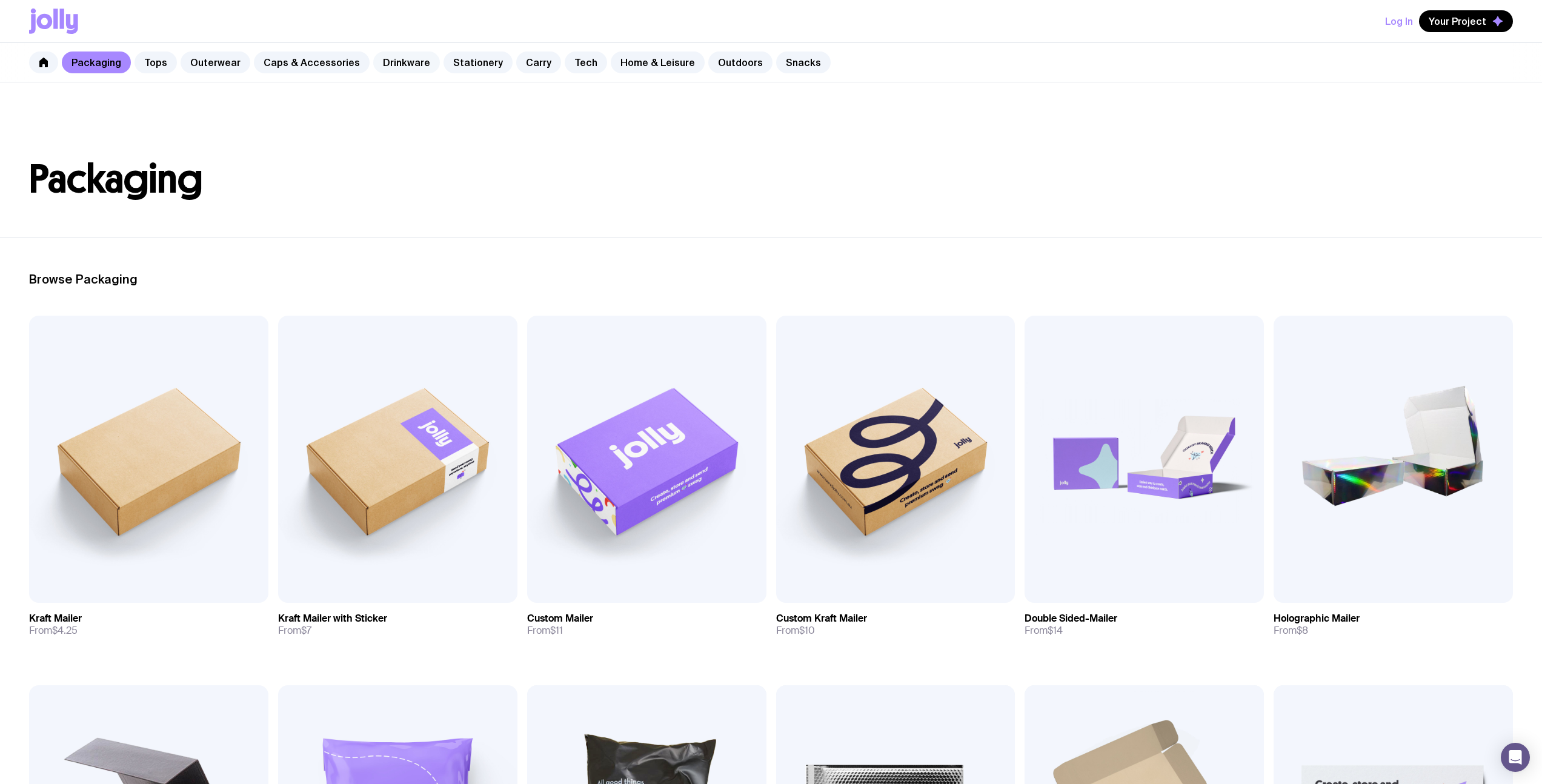
click at [378, 59] on link "Drinkware" at bounding box center [406, 62] width 67 height 22
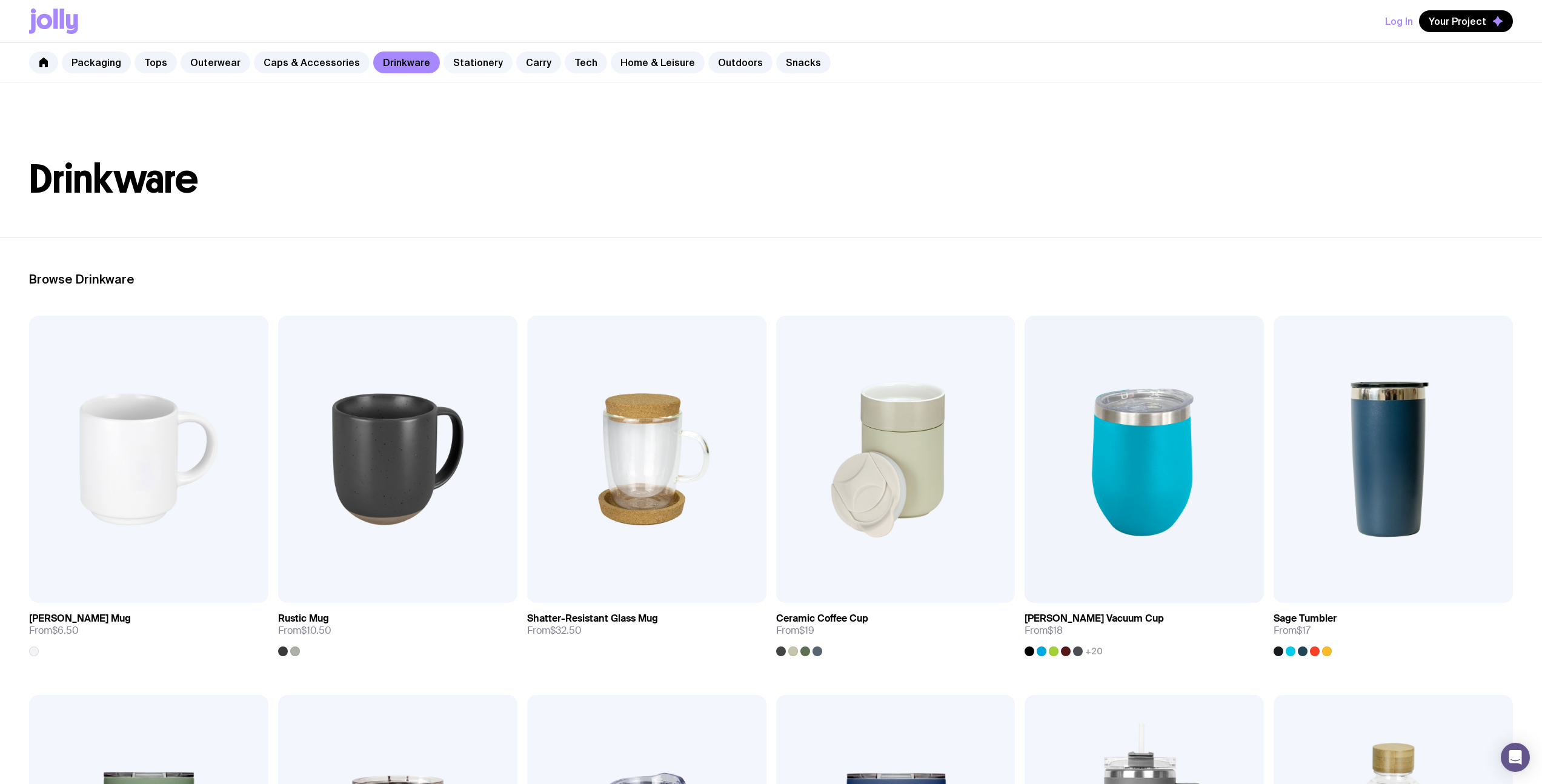
click at [445, 59] on link "Stationery" at bounding box center [477, 62] width 69 height 22
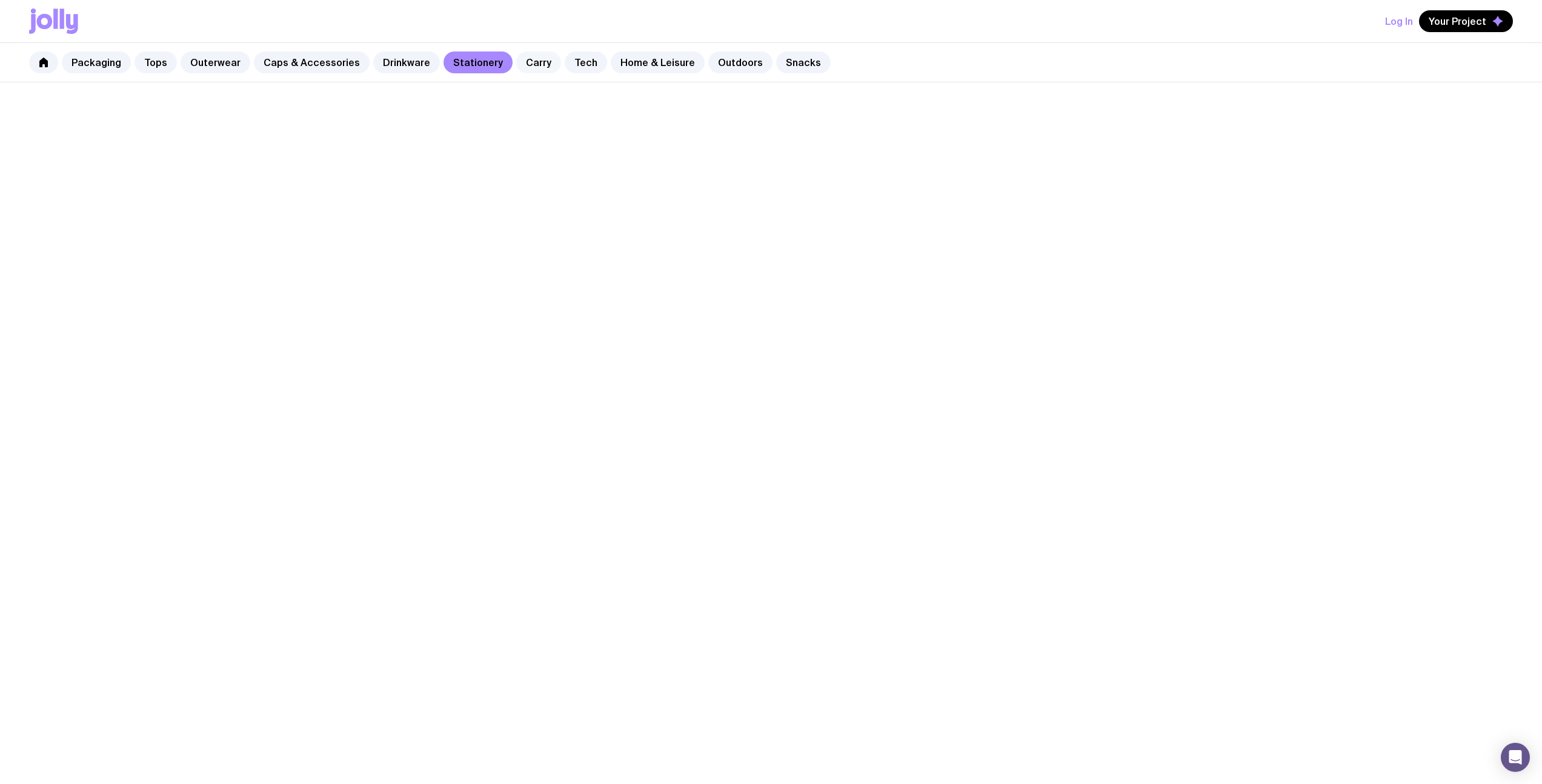
click at [517, 66] on link "Carry" at bounding box center [538, 62] width 45 height 22
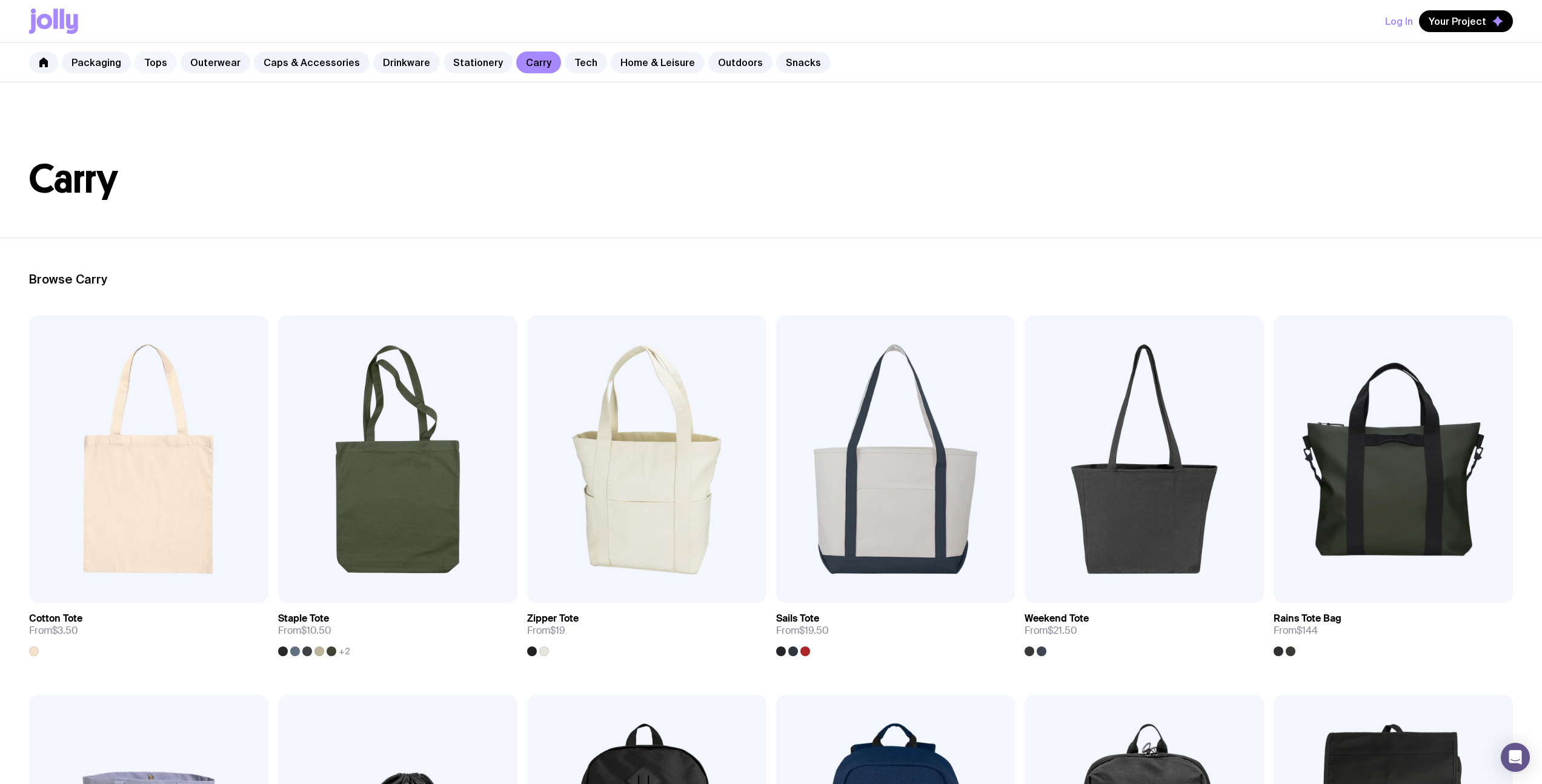
click at [155, 60] on link "Tops" at bounding box center [155, 62] width 43 height 22
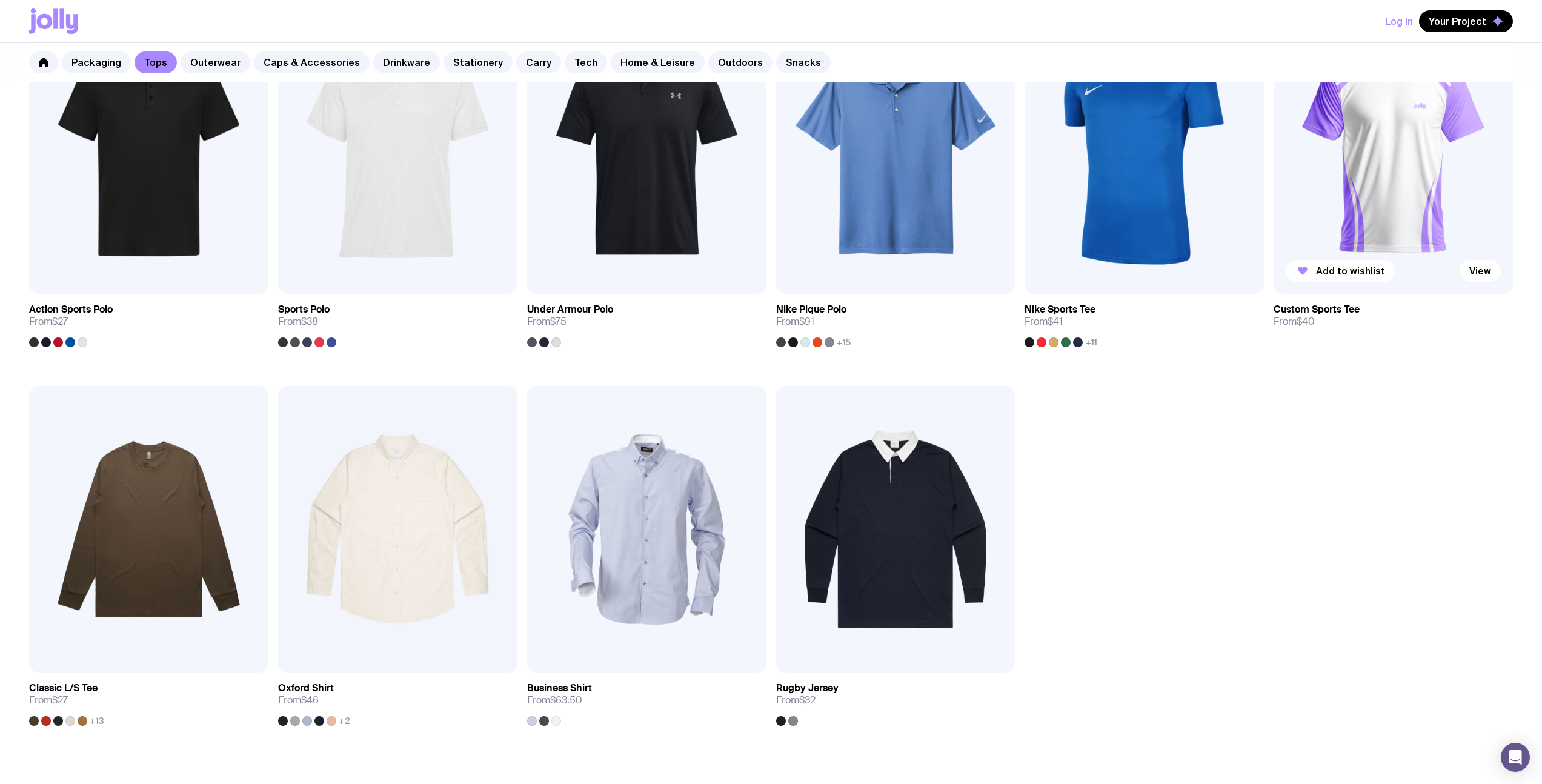
scroll to position [836, 0]
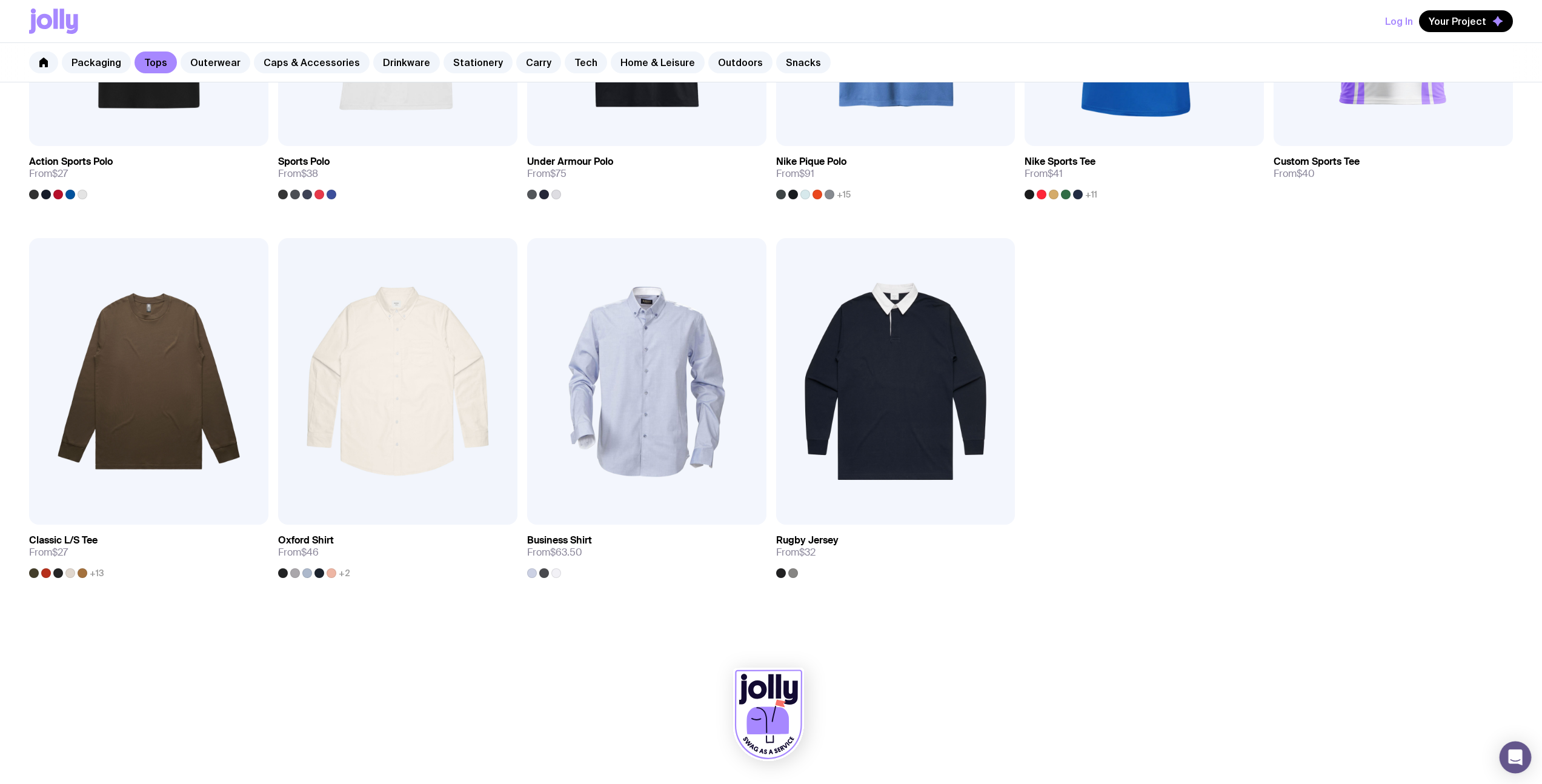
click at [1518, 762] on icon "Open Intercom Messenger" at bounding box center [1515, 757] width 16 height 16
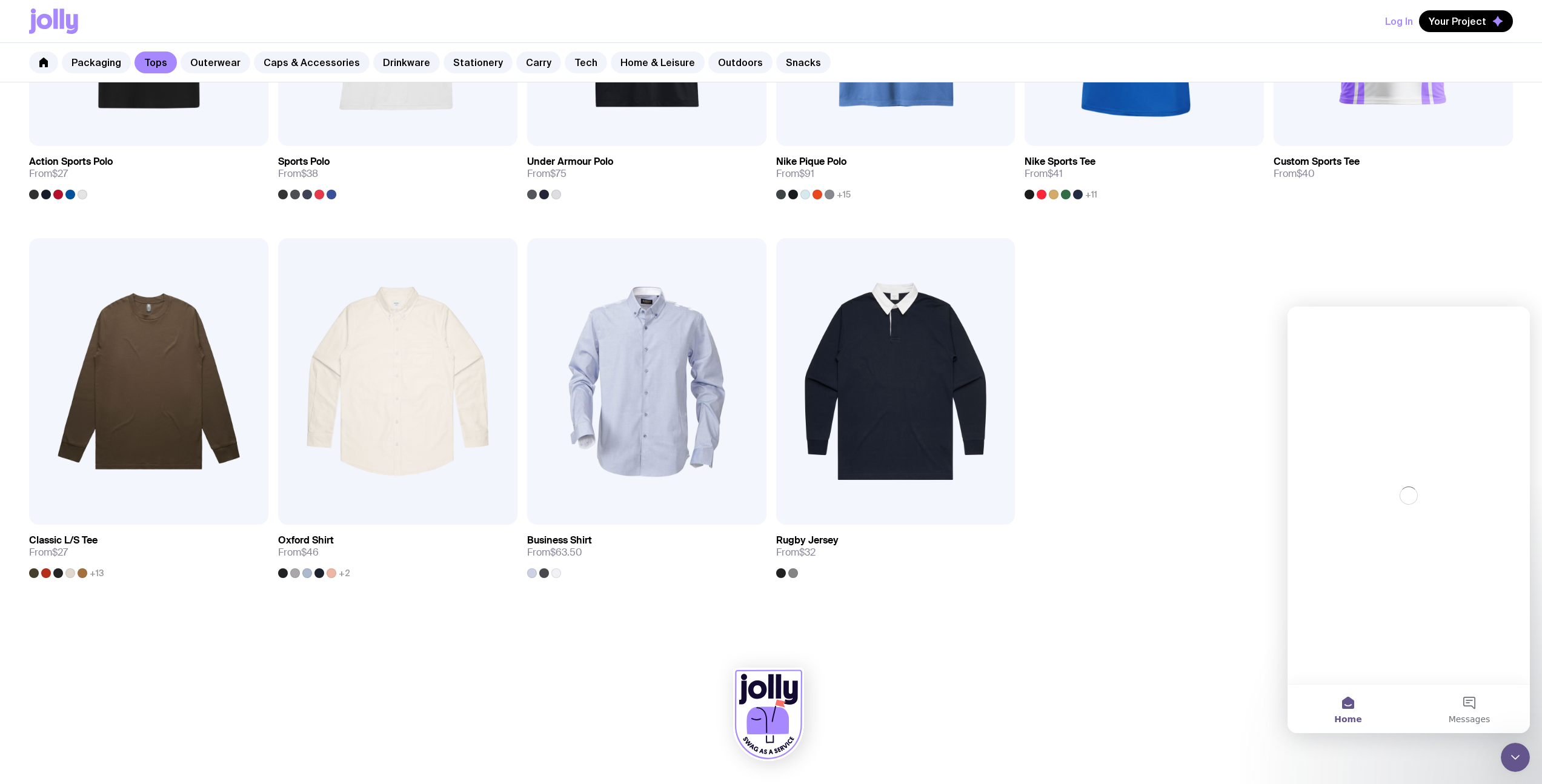
scroll to position [0, 0]
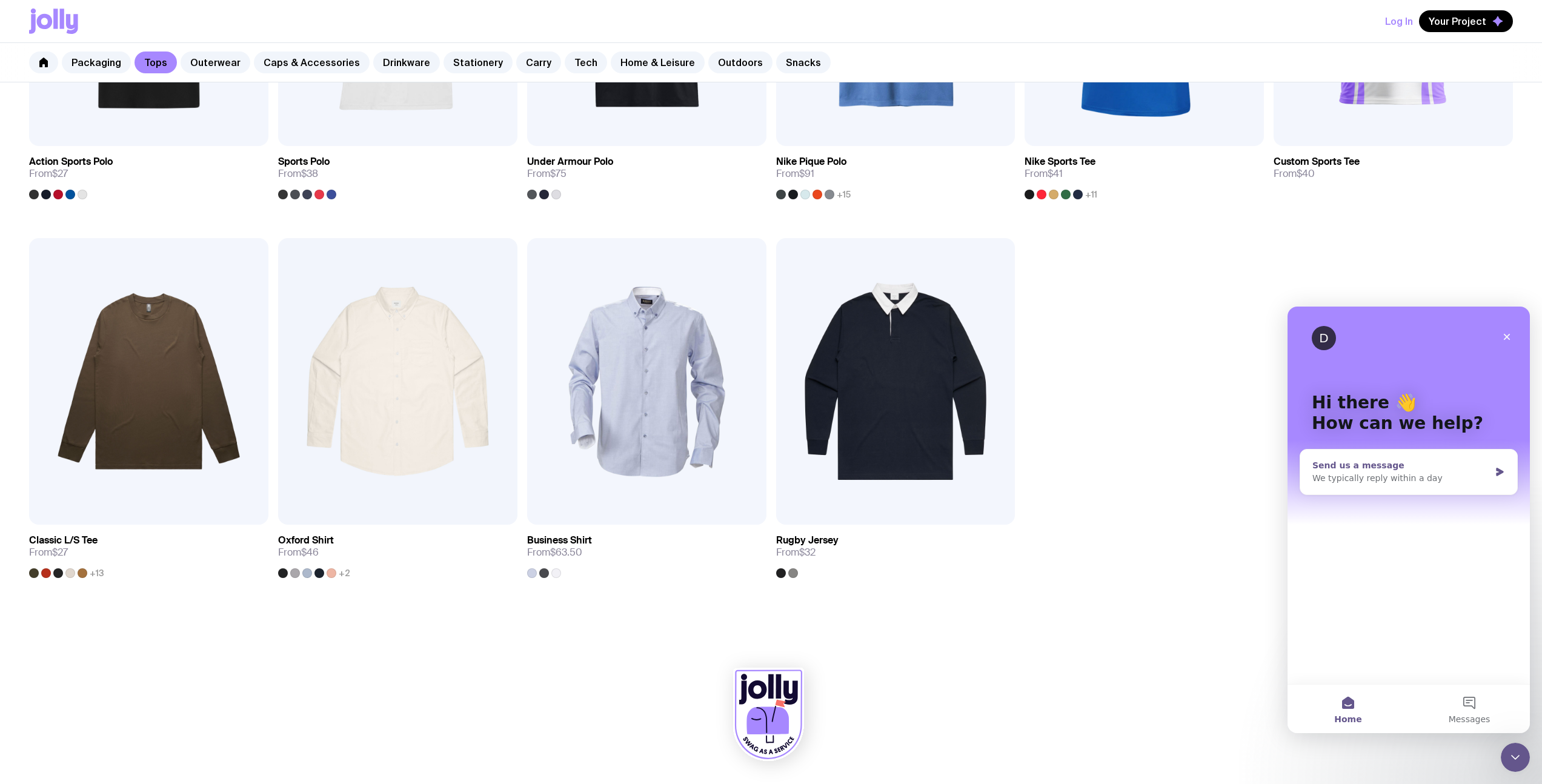
click at [1430, 475] on div "We typically reply within a day" at bounding box center [1401, 478] width 178 height 12
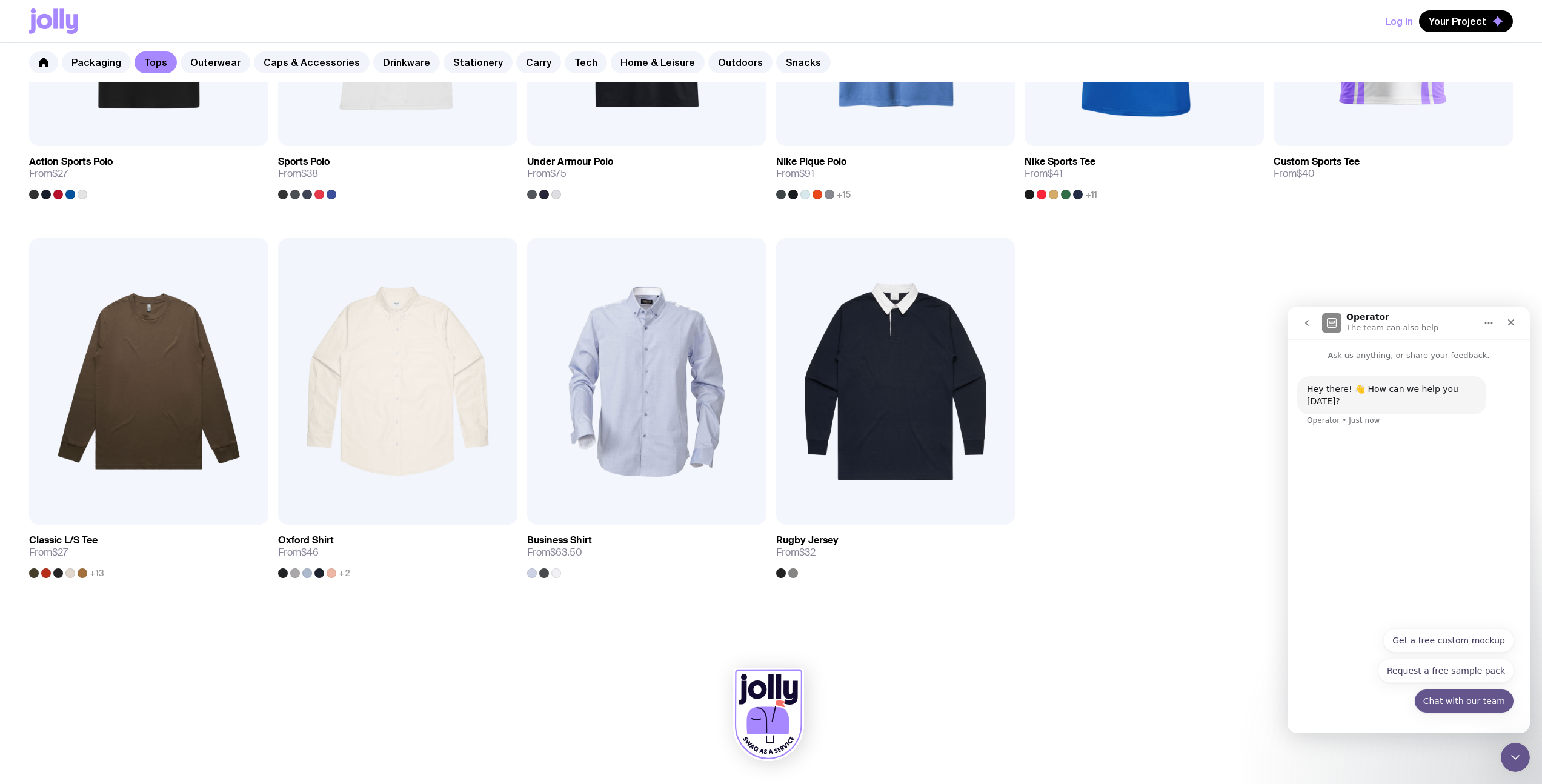
click at [1467, 698] on button "Chat with our team" at bounding box center [1464, 701] width 100 height 24
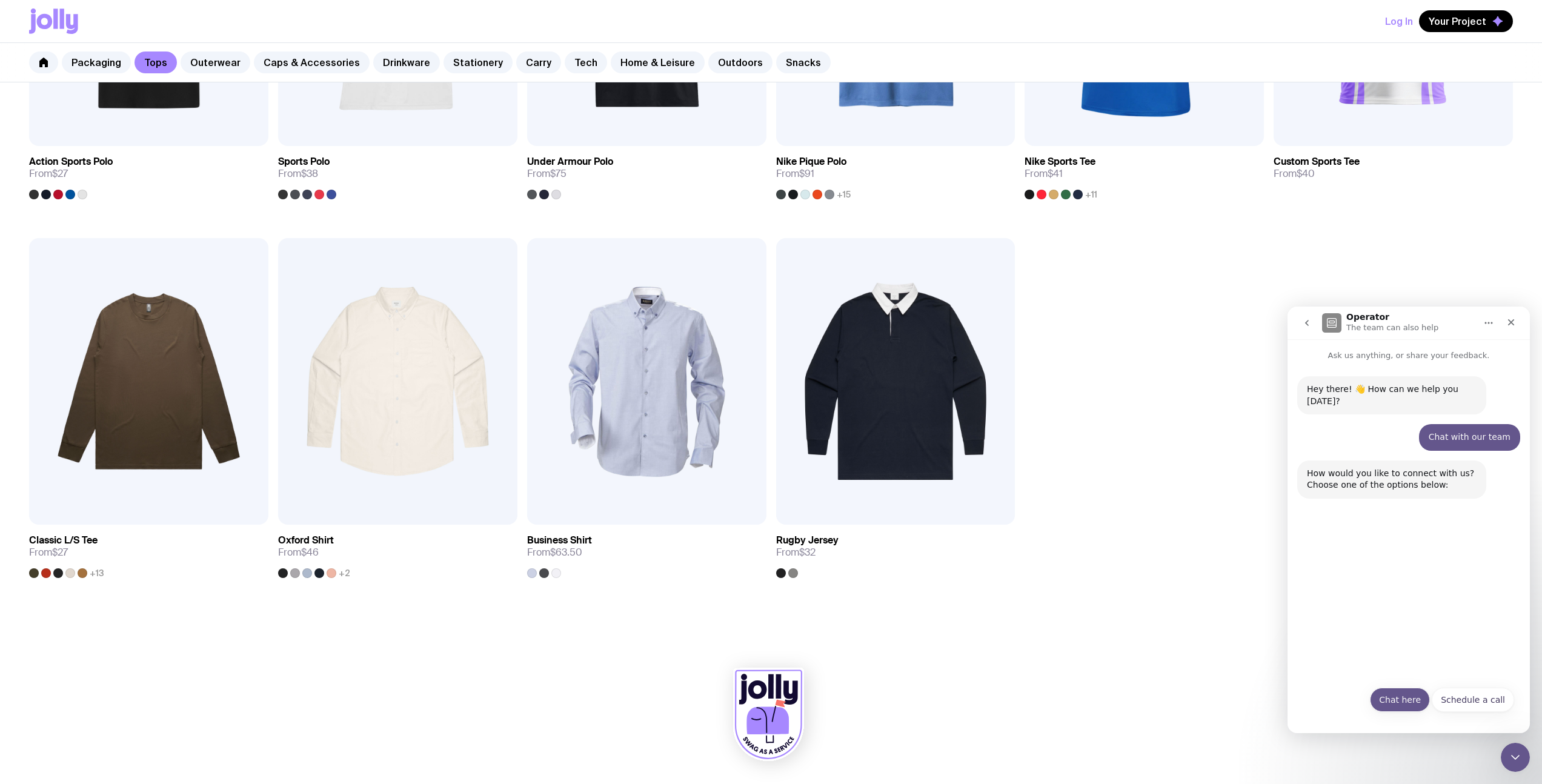
click at [1412, 694] on button "Chat here" at bounding box center [1399, 699] width 60 height 24
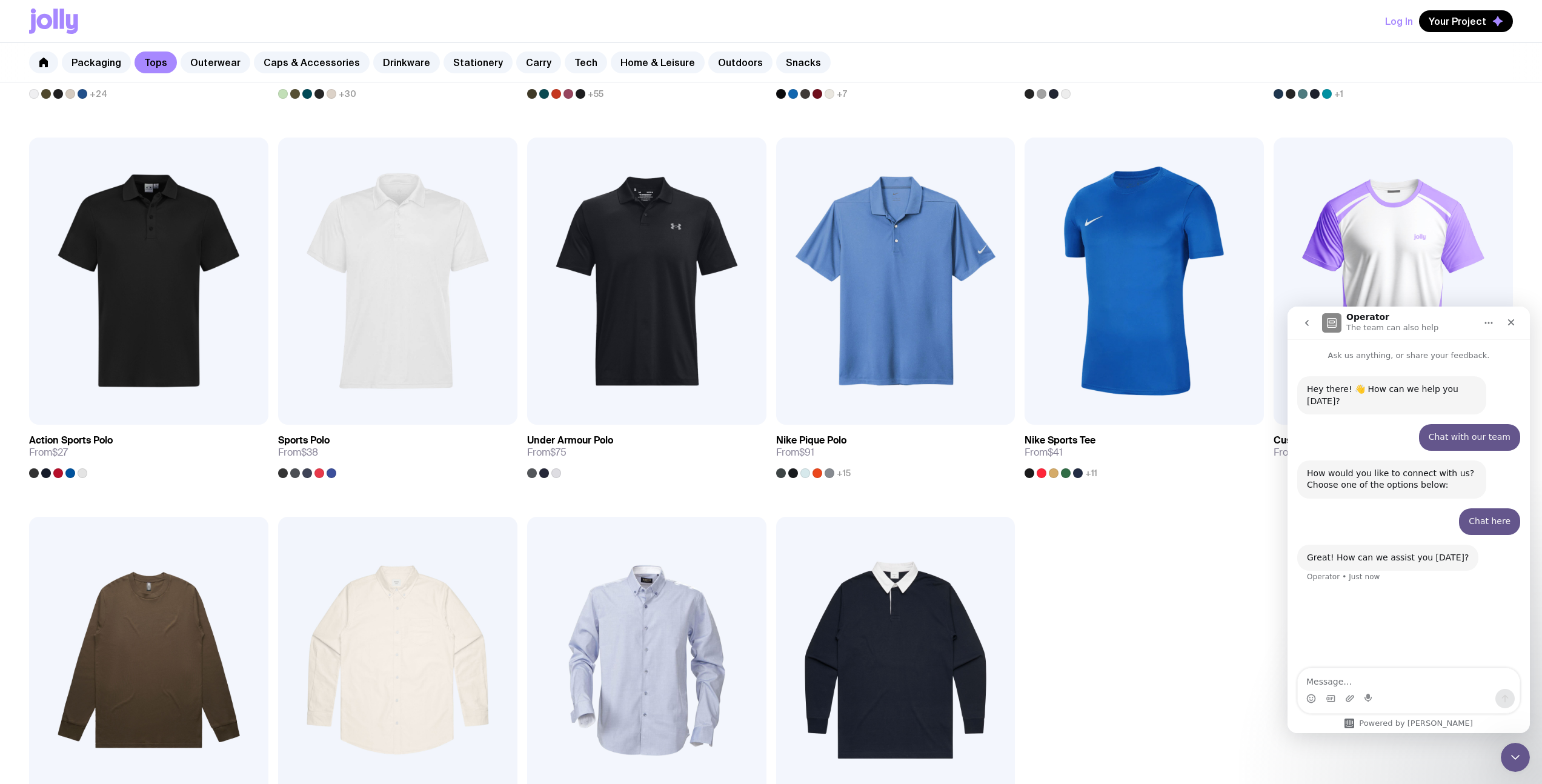
scroll to position [286, 0]
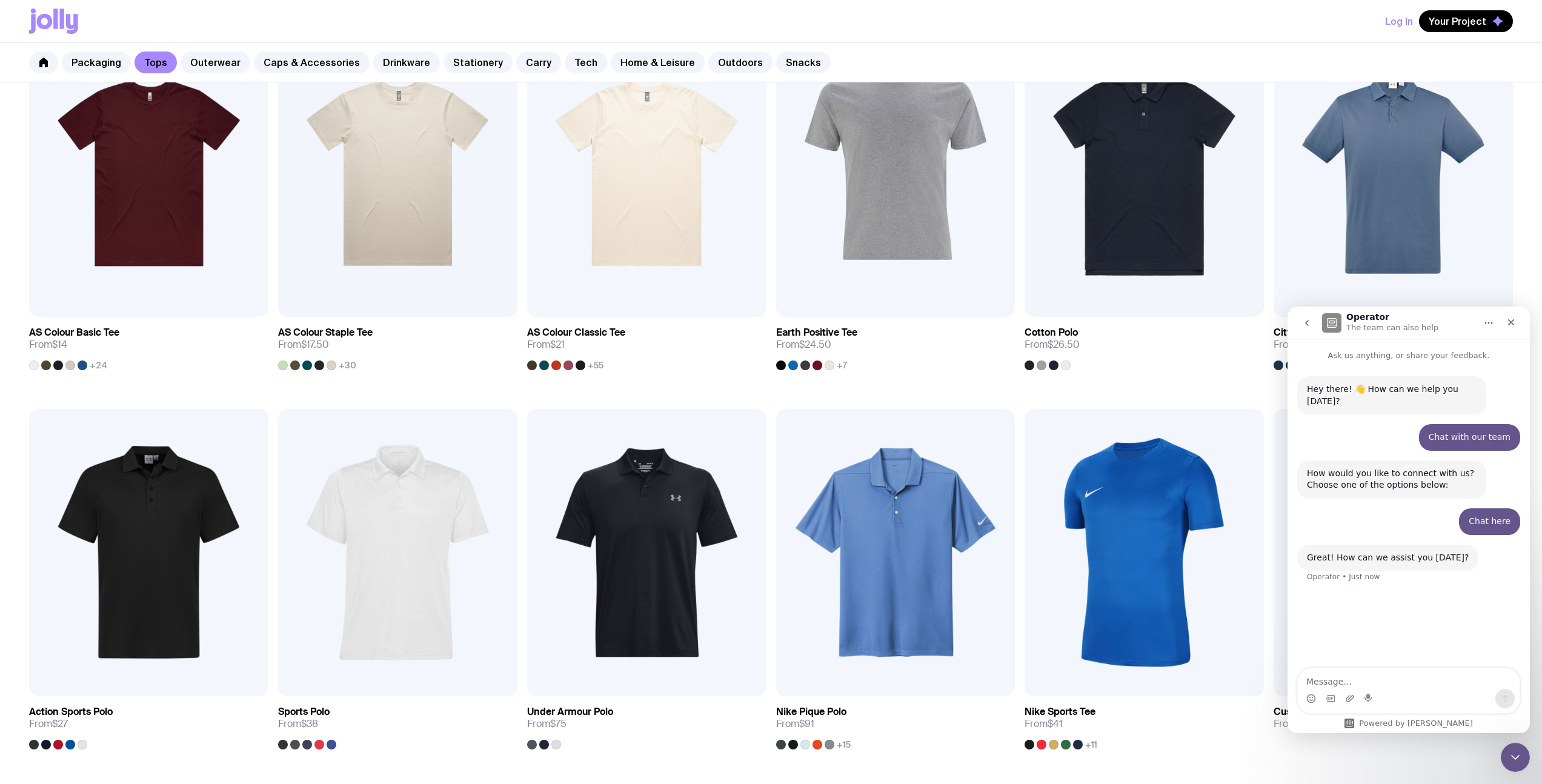
click at [1345, 685] on textarea "Message…" at bounding box center [1408, 678] width 222 height 20
paste textarea "Heavy Faded Minus Tee [-5cm] 5086"
click at [1377, 668] on textarea "Hi there, I was wondering if you are able to do short printing using the Heavy …" at bounding box center [1408, 666] width 222 height 45
click at [1372, 658] on textarea "Hi there, I was wondering if you are able to do short printing using the AS Col…" at bounding box center [1408, 666] width 222 height 45
drag, startPoint x: 1336, startPoint y: 681, endPoint x: 1305, endPoint y: 680, distance: 31.0
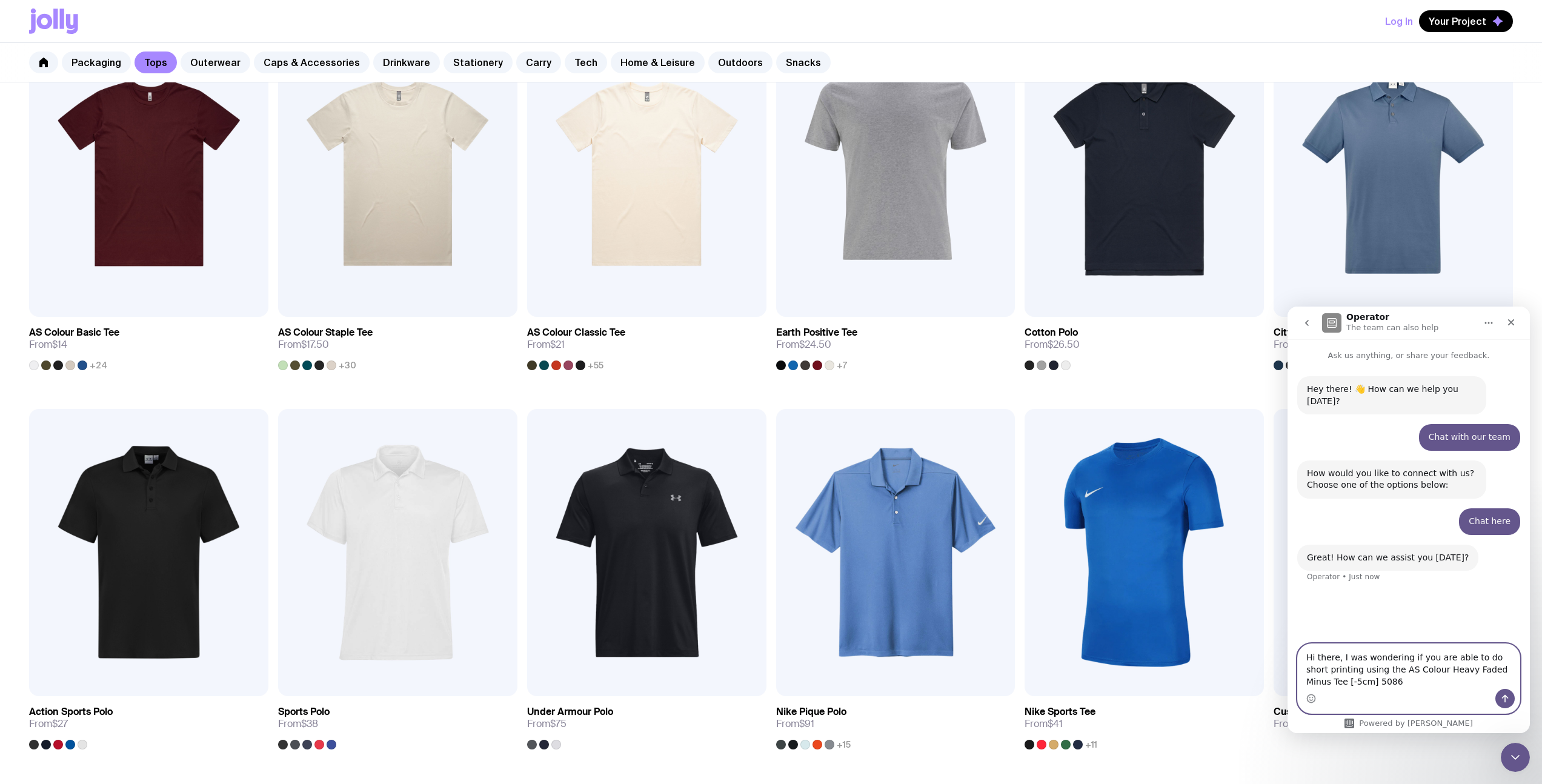
click at [1305, 680] on textarea "Hi there, I was wondering if you are able to do short printing using the AS Col…" at bounding box center [1408, 666] width 222 height 45
click at [1346, 683] on textarea "Hi there, I was wondering if you are able to do short printing using the AS Col…" at bounding box center [1408, 666] width 222 height 45
type textarea "Hi there, I was wondering if you are able to do short printing using the AS Col…"
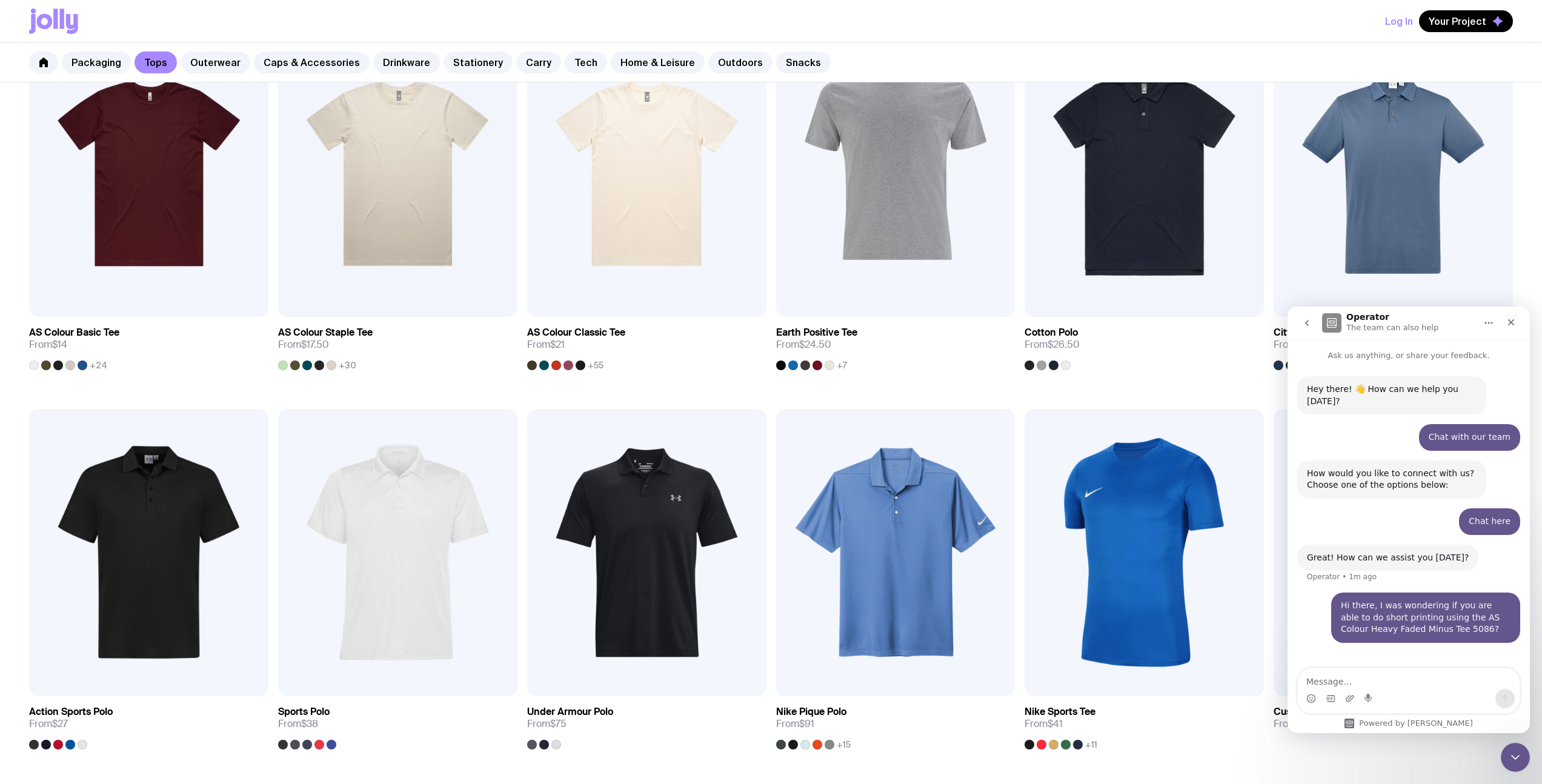
click at [1415, 603] on div "Hi there, I was wondering if you are able to do short printing using the AS Col…" at bounding box center [1425, 617] width 170 height 36
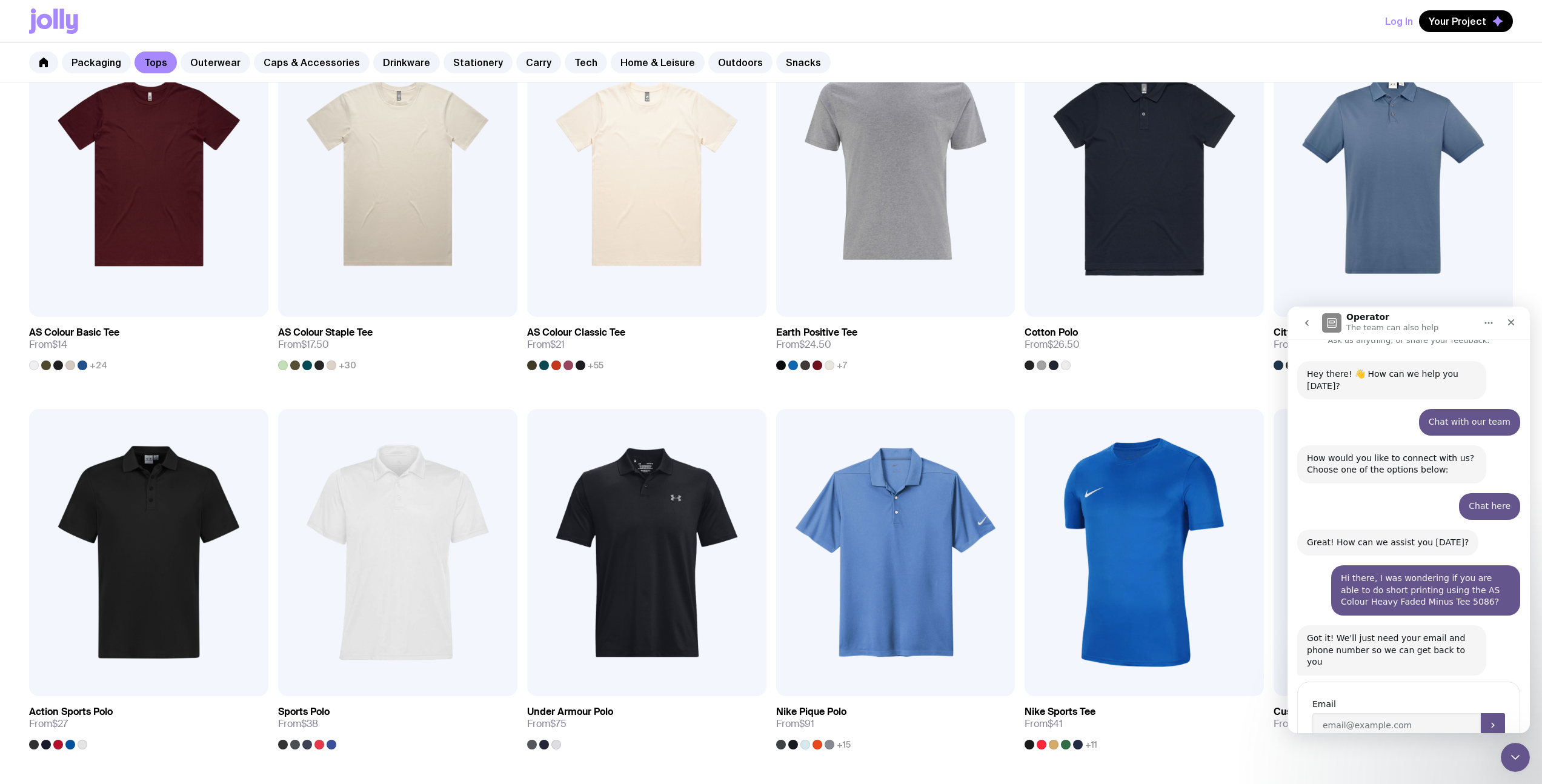
scroll to position [43, 0]
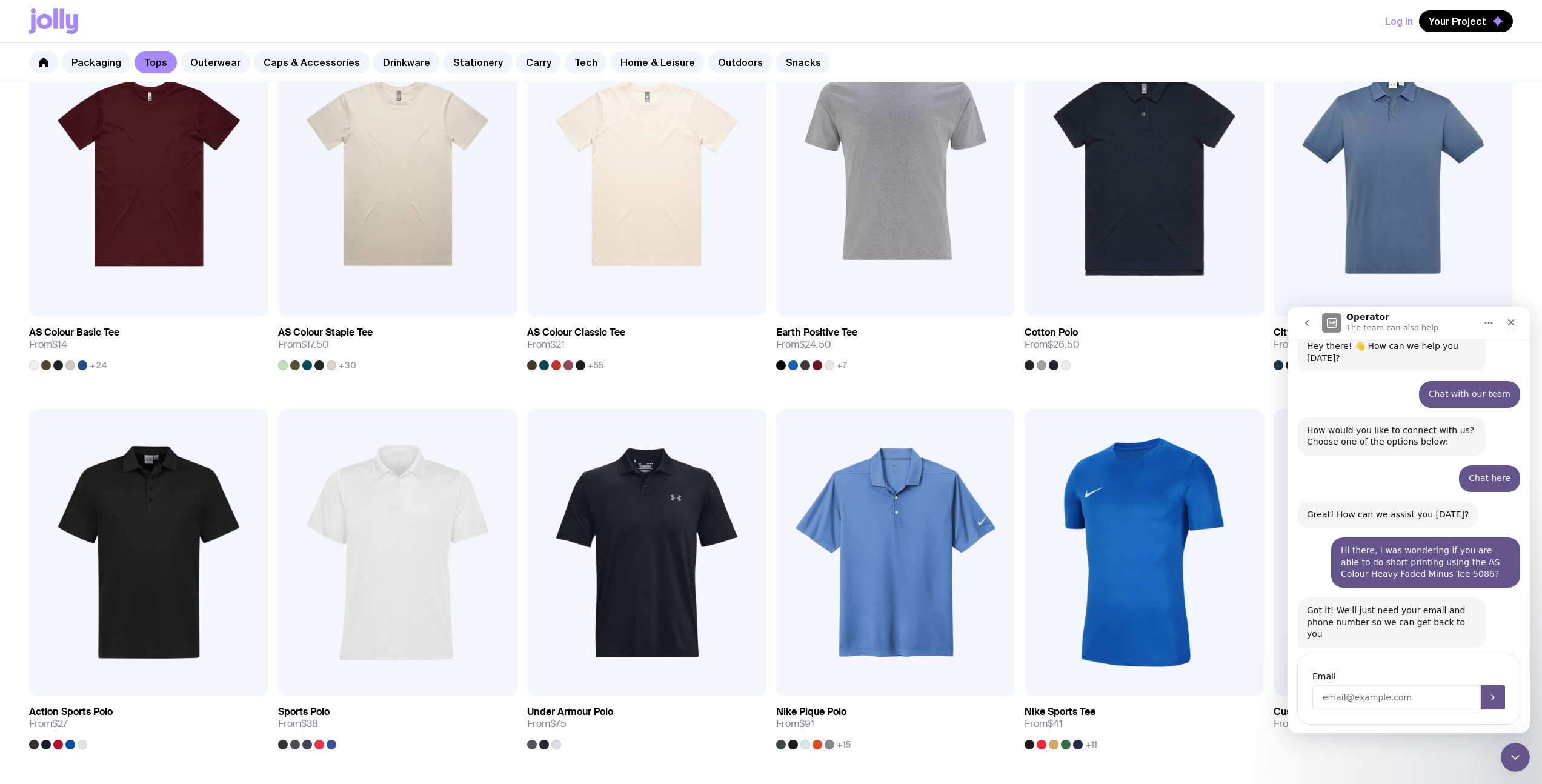
click at [1374, 685] on input "Enter your email" at bounding box center [1396, 697] width 168 height 24
click at [1430, 553] on div "Hi there, I was wondering if you are able to do short printing using the AS Col…" at bounding box center [1425, 562] width 170 height 36
click at [1365, 685] on input "Enter your email" at bounding box center [1396, 697] width 168 height 24
click at [1507, 323] on icon "Close" at bounding box center [1511, 322] width 10 height 10
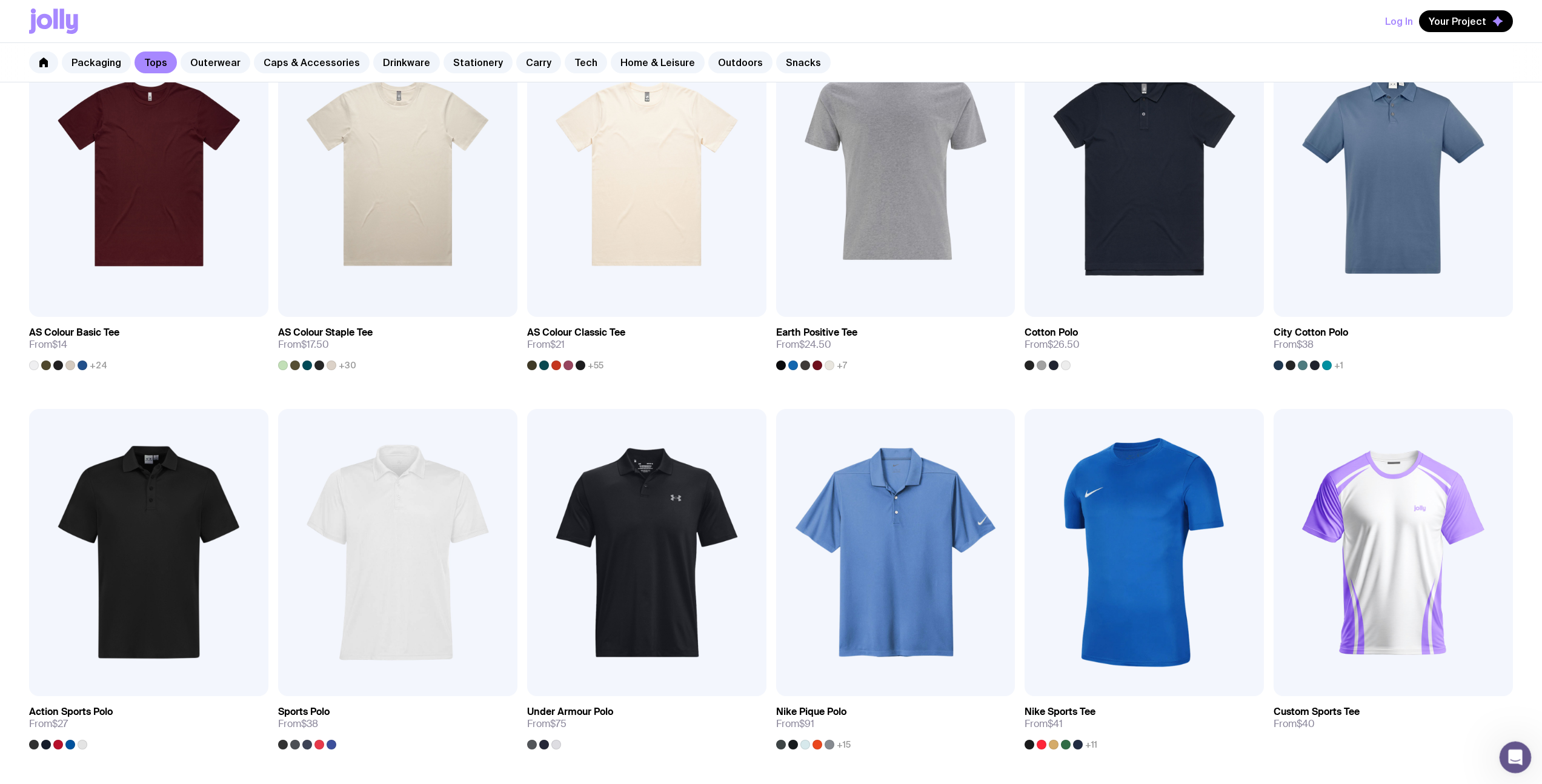
click at [1524, 756] on div "Open Intercom Messenger" at bounding box center [1513, 755] width 40 height 40
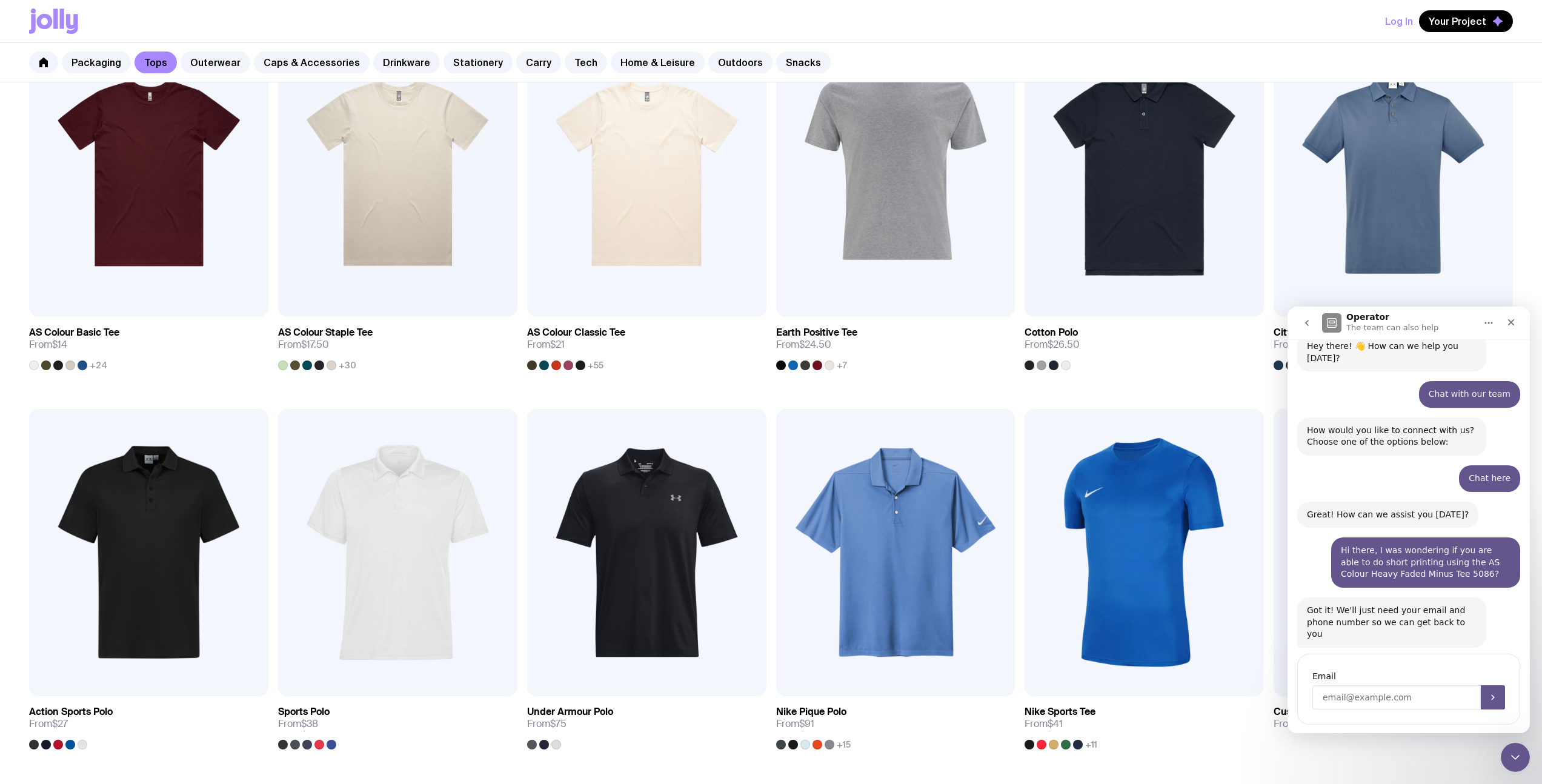
click at [1392, 685] on input "Enter your email" at bounding box center [1396, 697] width 168 height 24
type input "[PERSON_NAME][EMAIL_ADDRESS][DOMAIN_NAME]"
click at [1488, 692] on icon "Submit" at bounding box center [1493, 697] width 10 height 10
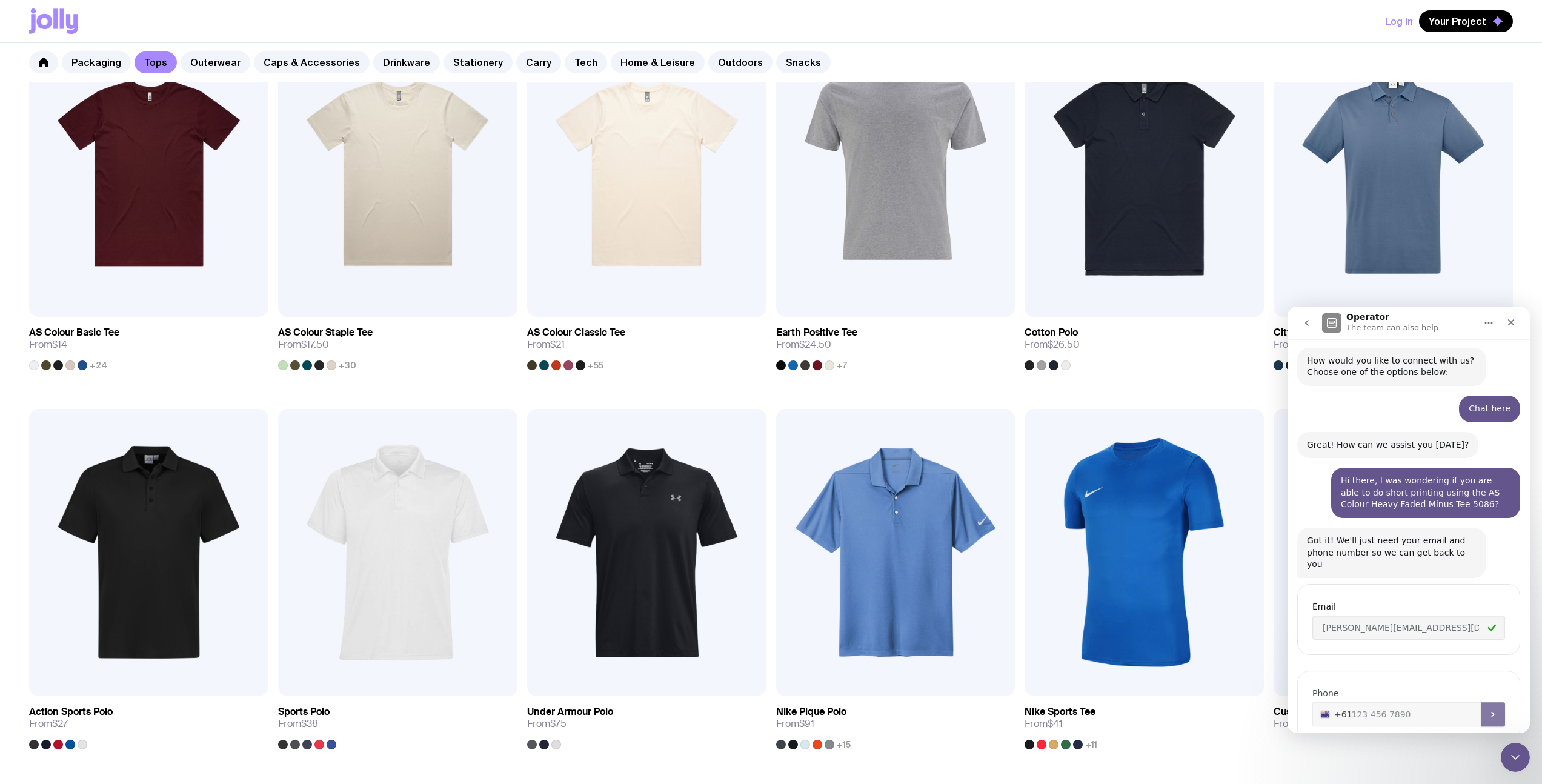
scroll to position [127, 0]
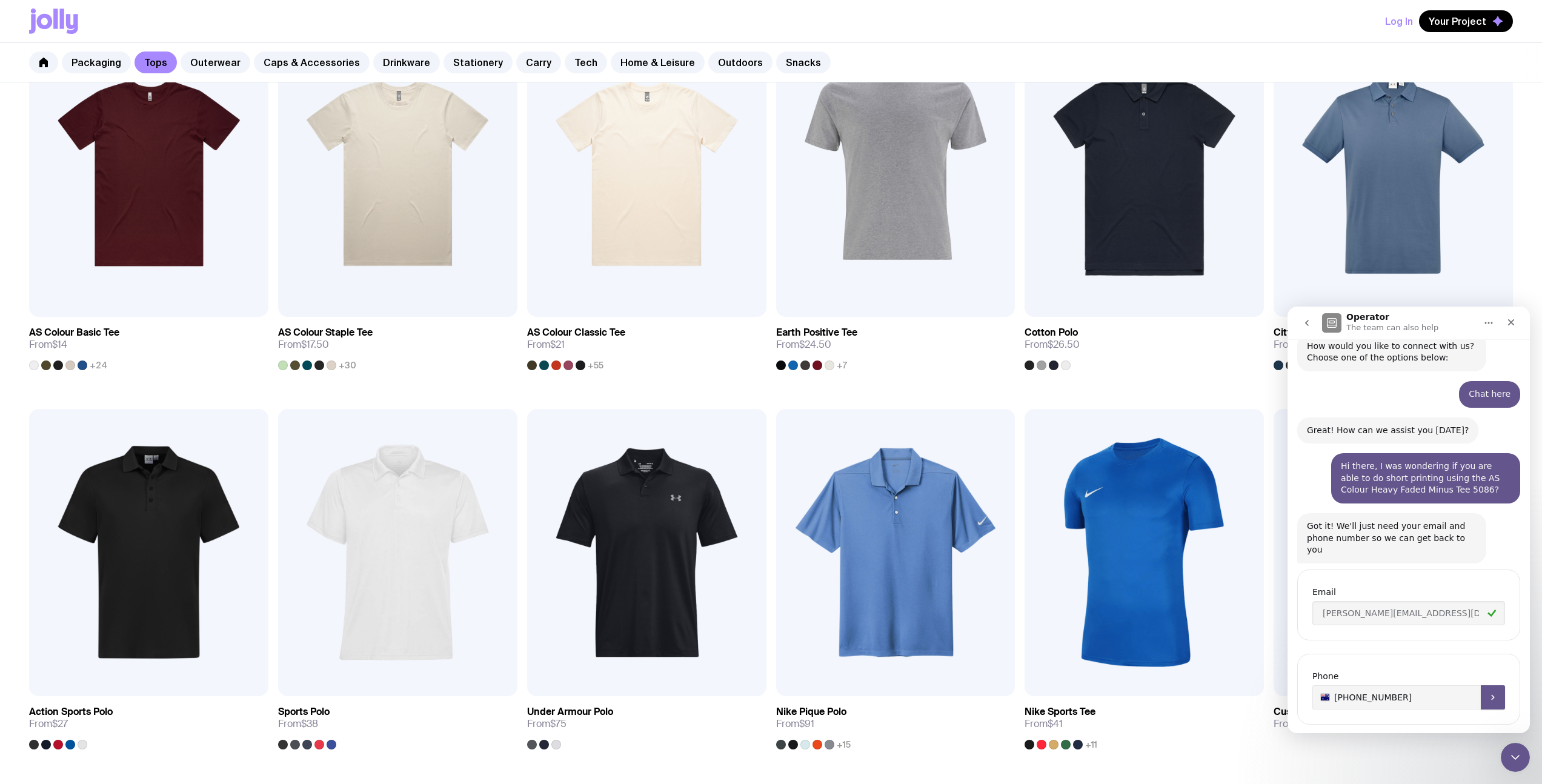
type input "[PHONE_NUMBER]"
click at [1488, 692] on icon "Submit" at bounding box center [1493, 697] width 10 height 10
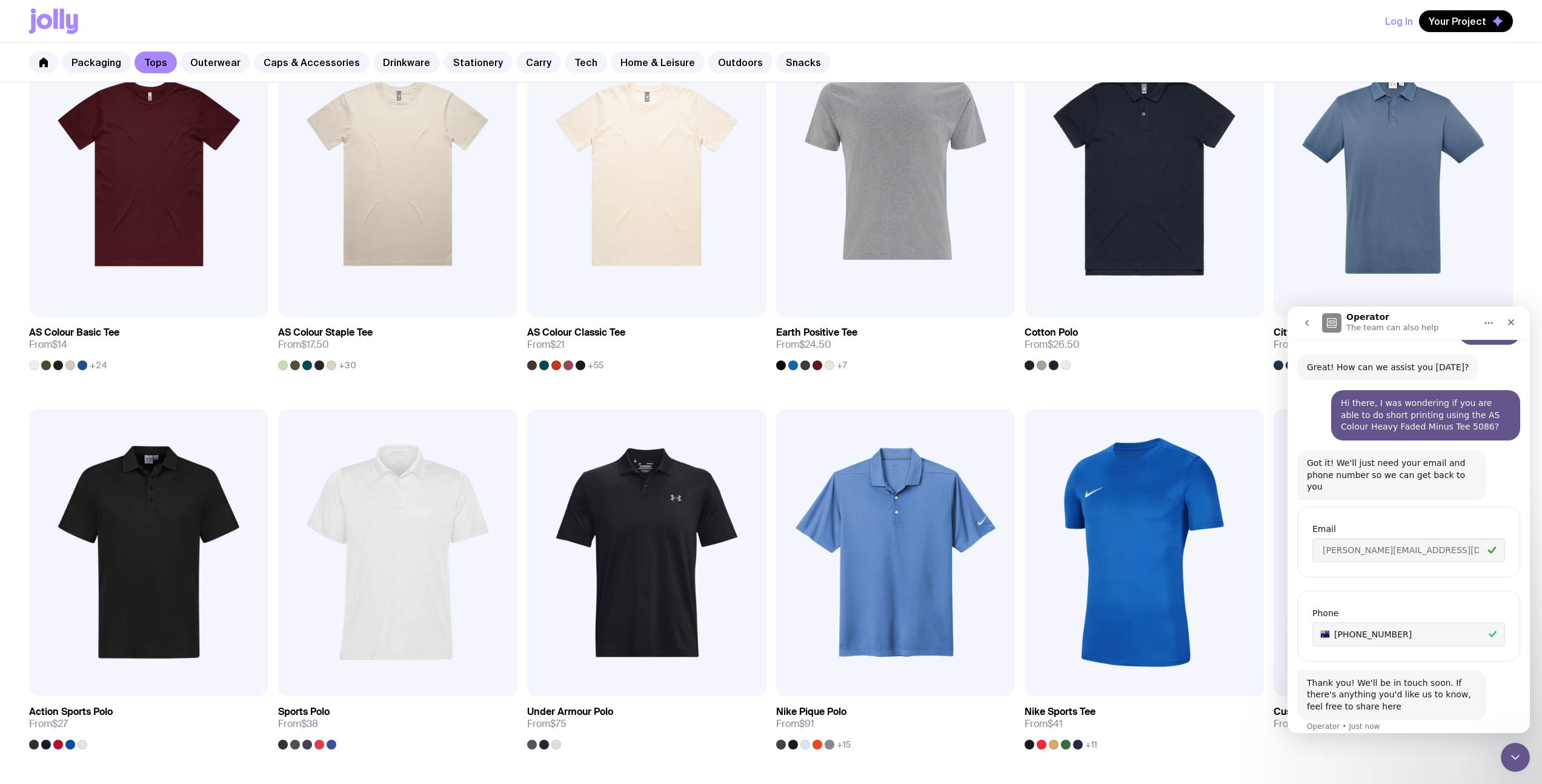
click at [1369, 712] on div "Thank you! We'll be in touch soon. If there's anything you'd like us to know, f…" at bounding box center [1409, 708] width 223 height 77
click at [1517, 323] on div "Close" at bounding box center [1511, 322] width 22 height 22
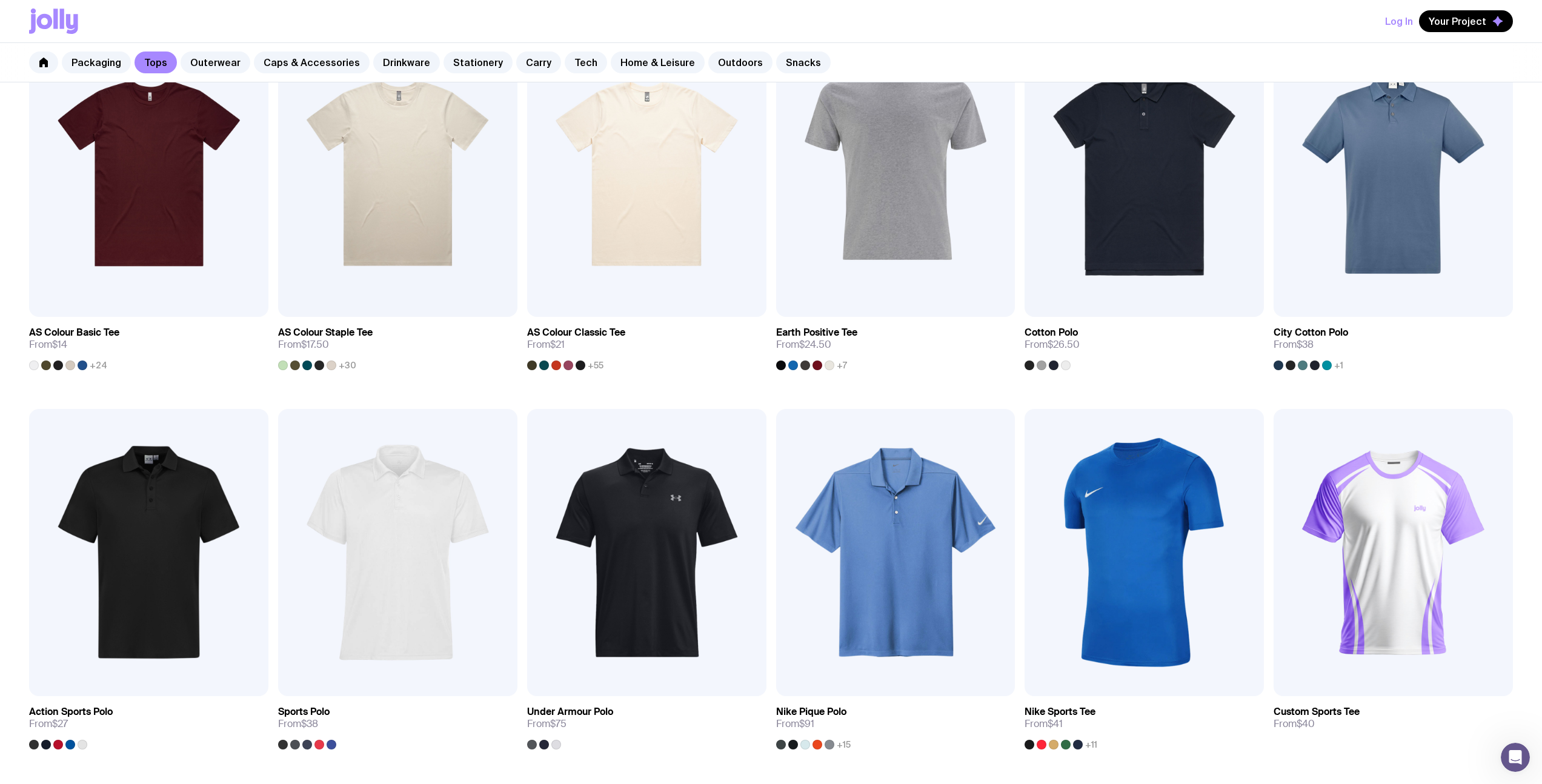
click at [275, 395] on div "Add to wishlist View AS Colour Basic Tee From $14 +24 Add to wishlist View AS C…" at bounding box center [771, 598] width 1542 height 1137
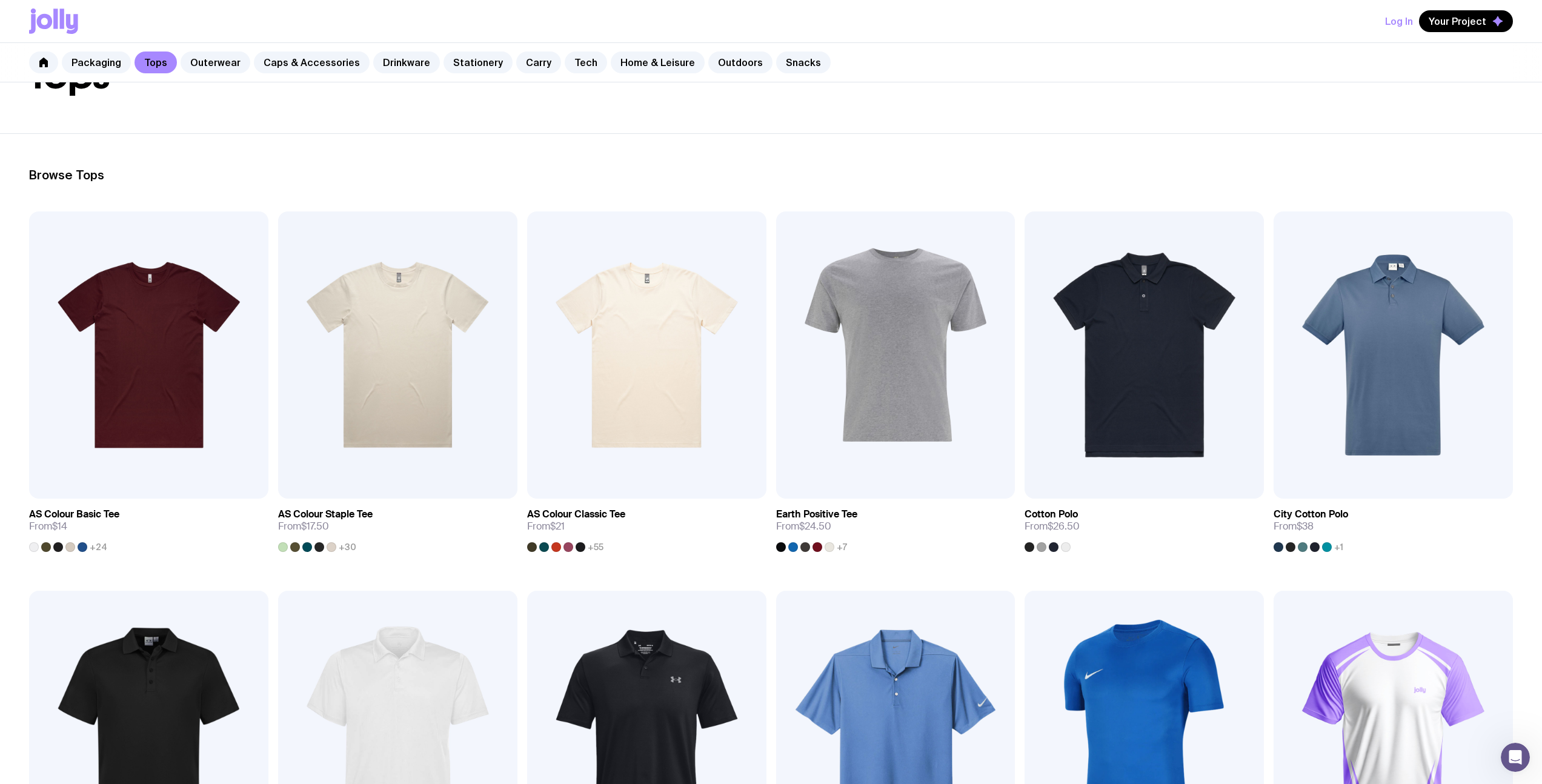
scroll to position [0, 0]
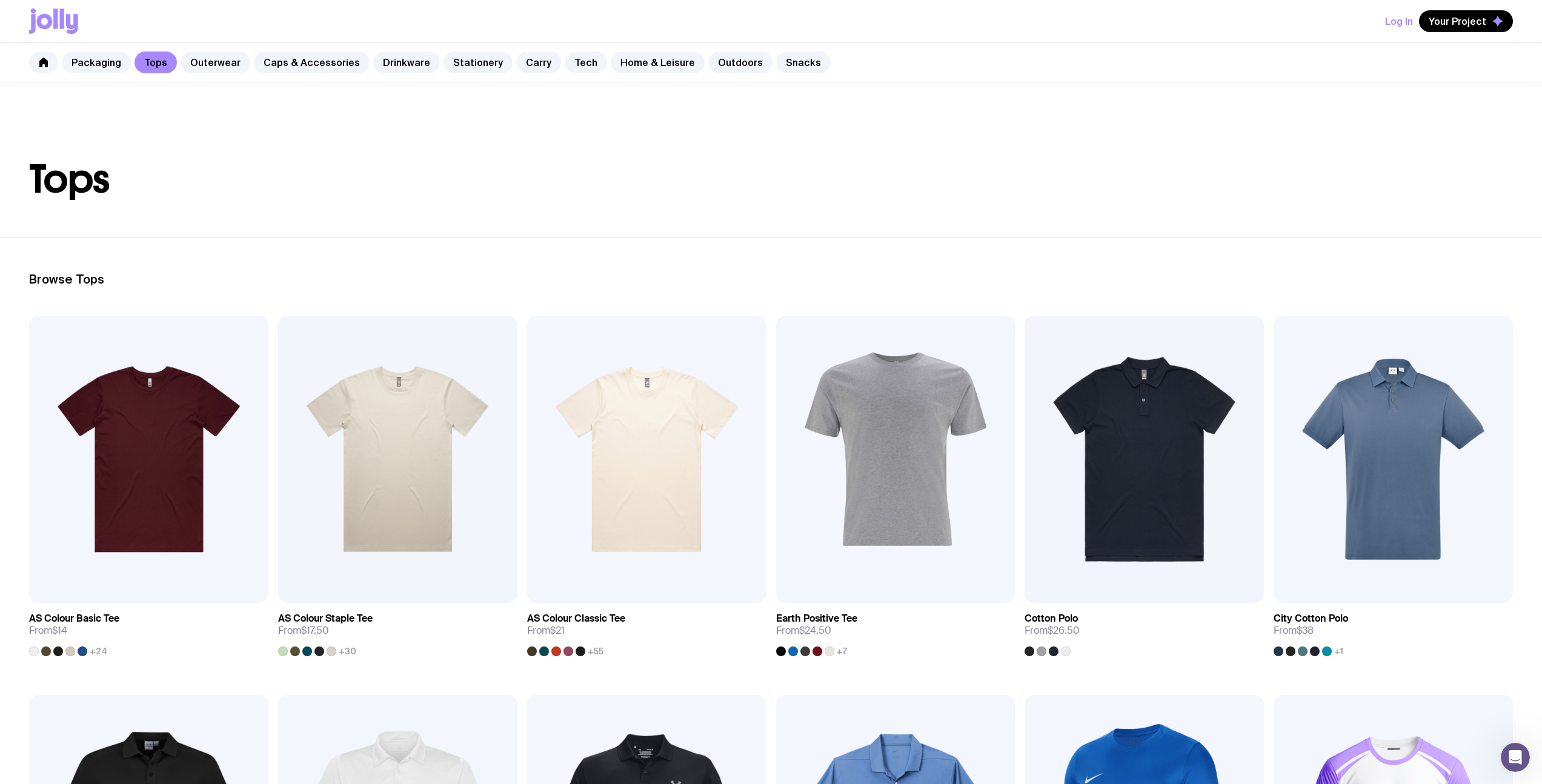
click at [616, 136] on header "Tops" at bounding box center [771, 160] width 1542 height 155
